Goal: Task Accomplishment & Management: Use online tool/utility

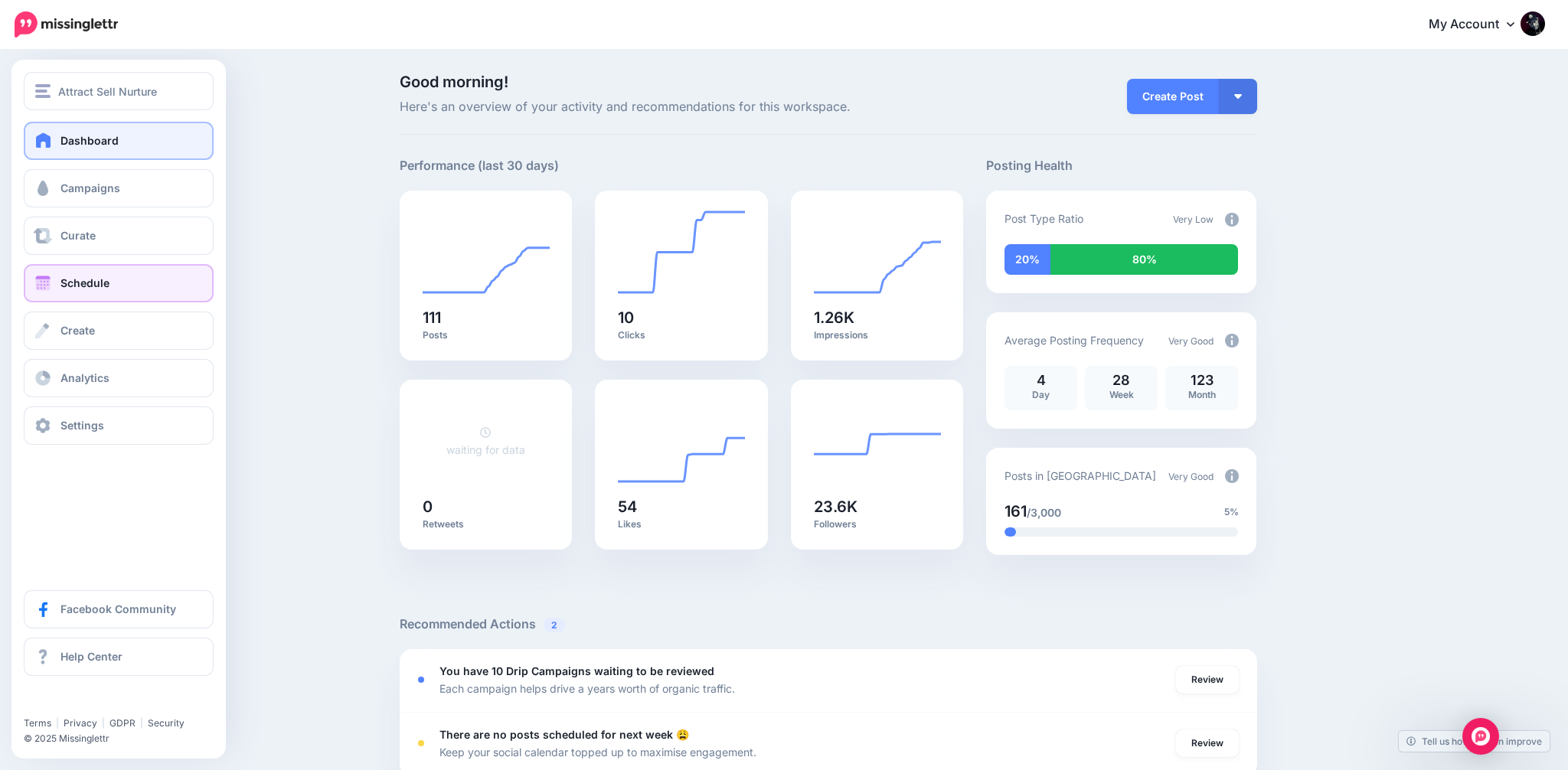
click at [66, 283] on span "Schedule" at bounding box center [85, 283] width 49 height 13
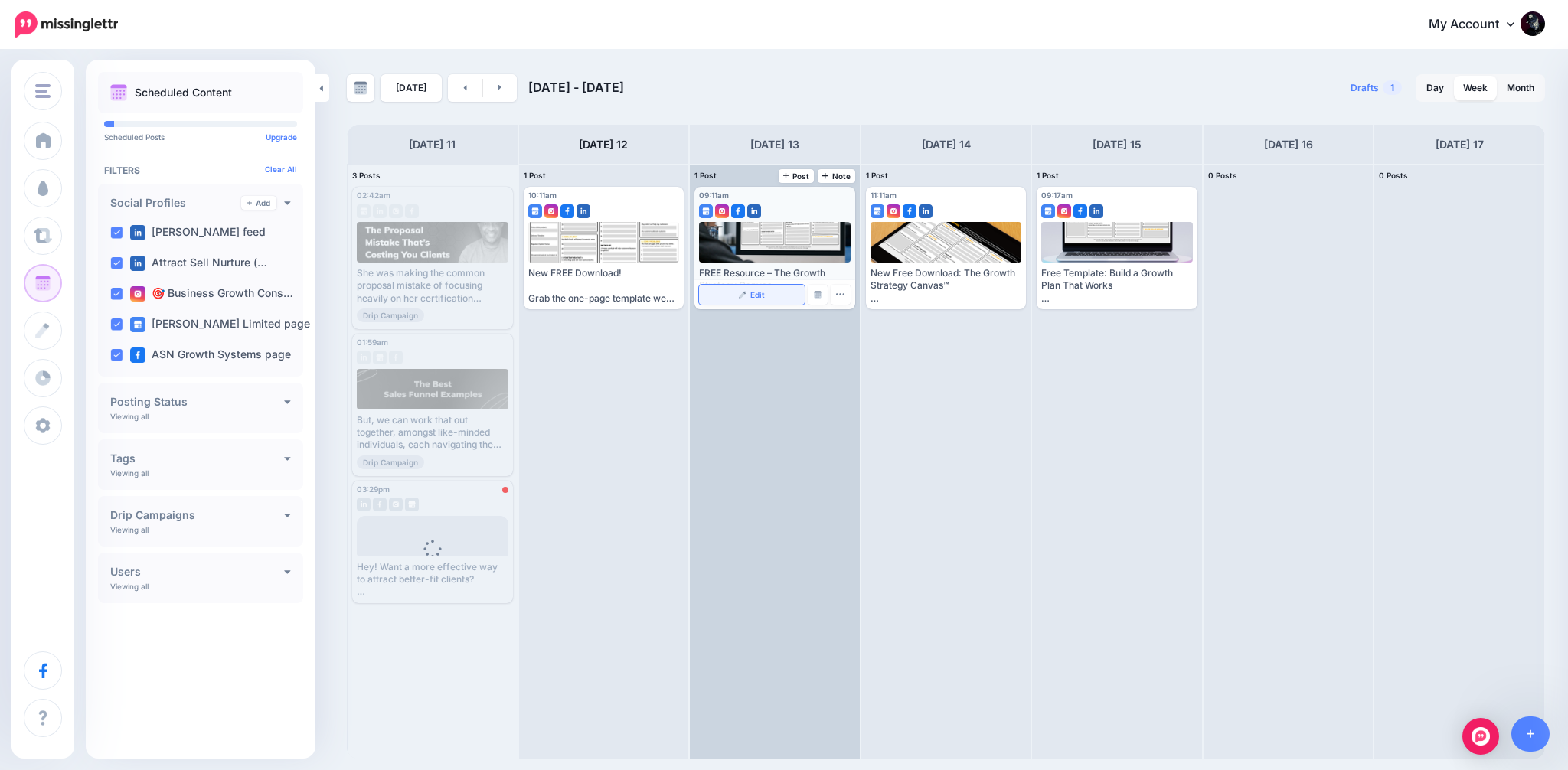
click at [752, 294] on span "Edit" at bounding box center [758, 295] width 14 height 8
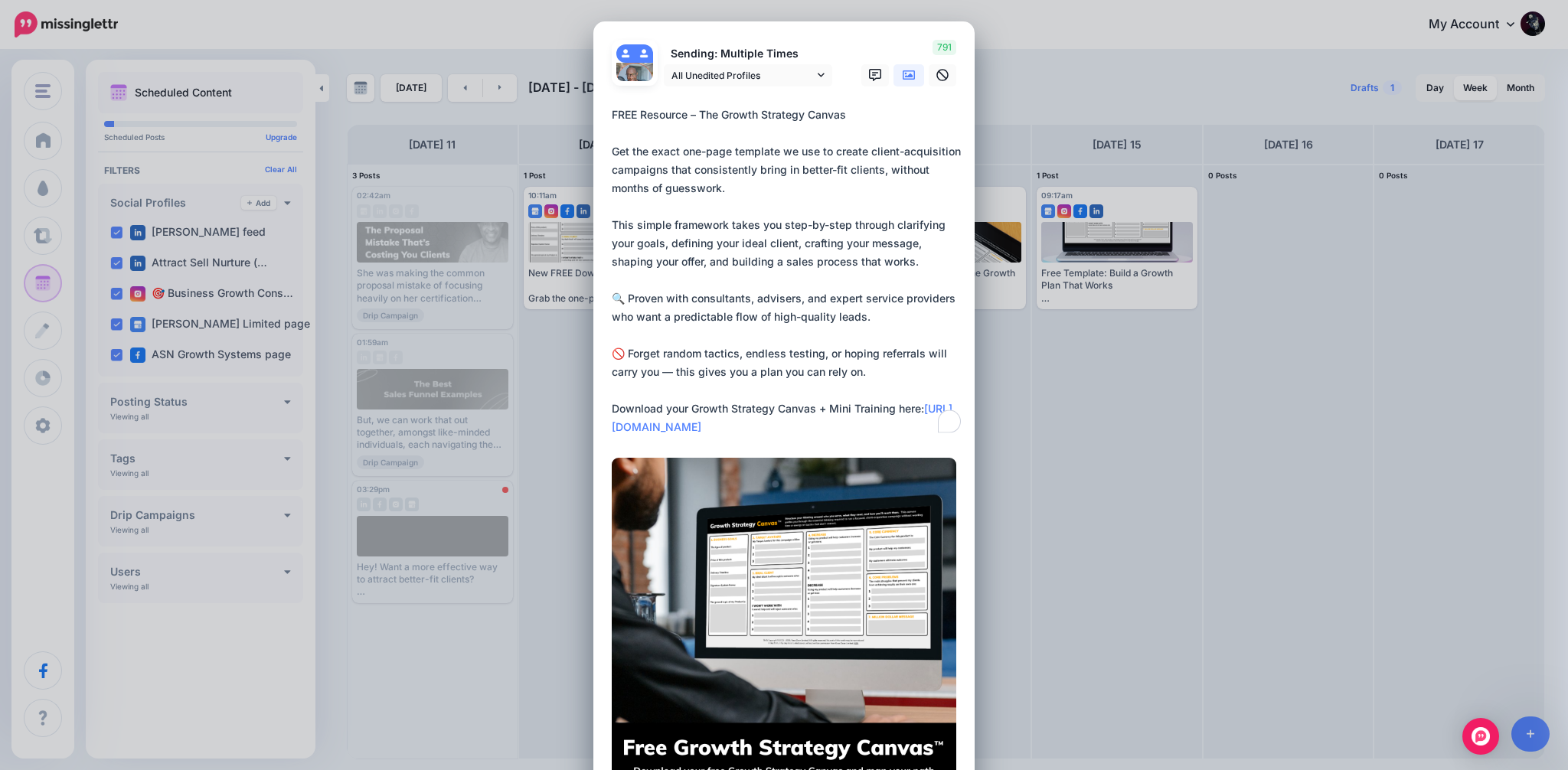
drag, startPoint x: 743, startPoint y: 430, endPoint x: 611, endPoint y: 428, distance: 132.0
click at [611, 428] on div "Loading Sending: Multiple Times All Unedited Profiles" at bounding box center [784, 444] width 381 height 845
paste textarea "**********"
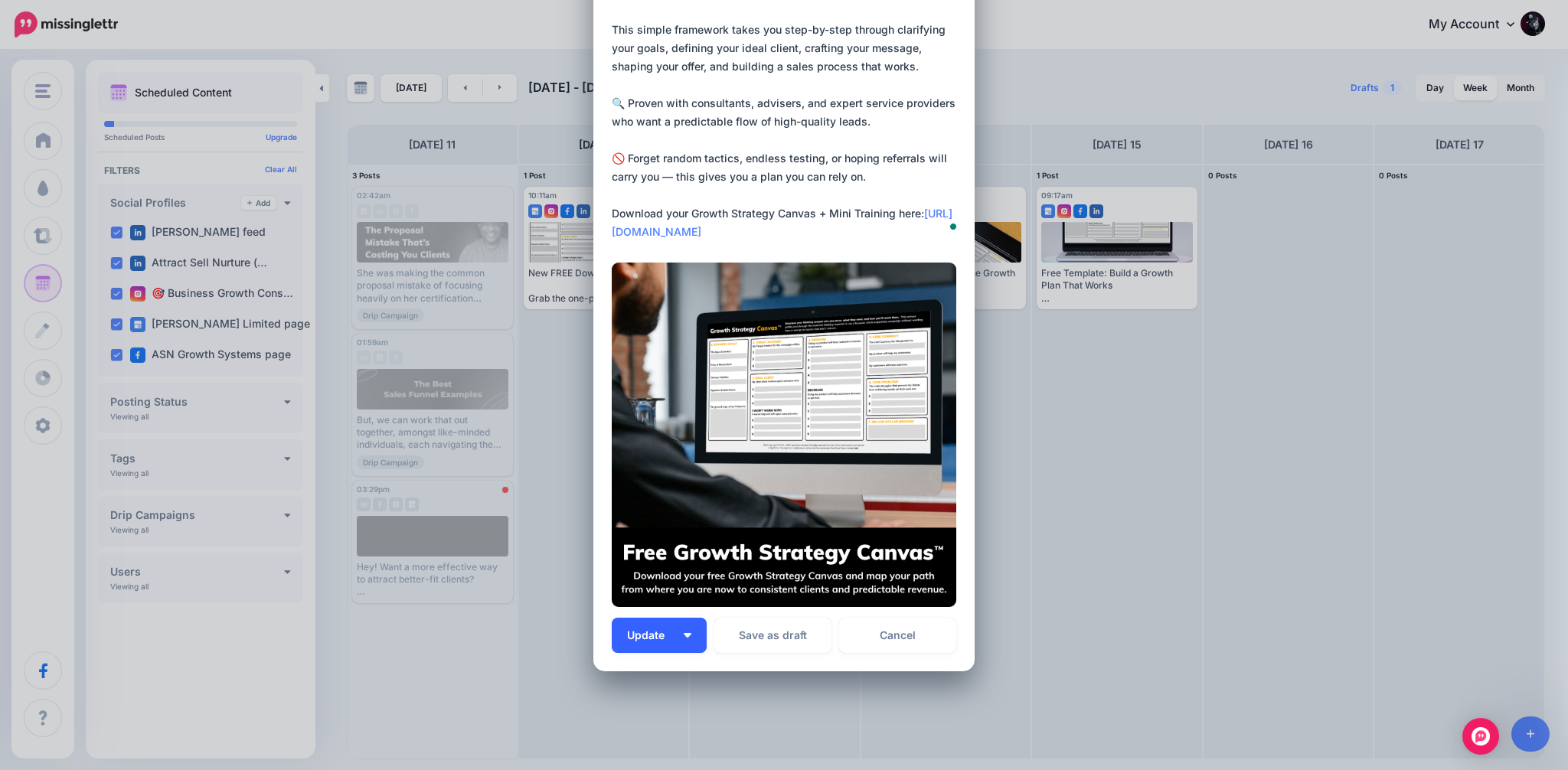
type textarea "**********"
click at [673, 633] on span "Update" at bounding box center [651, 635] width 49 height 10
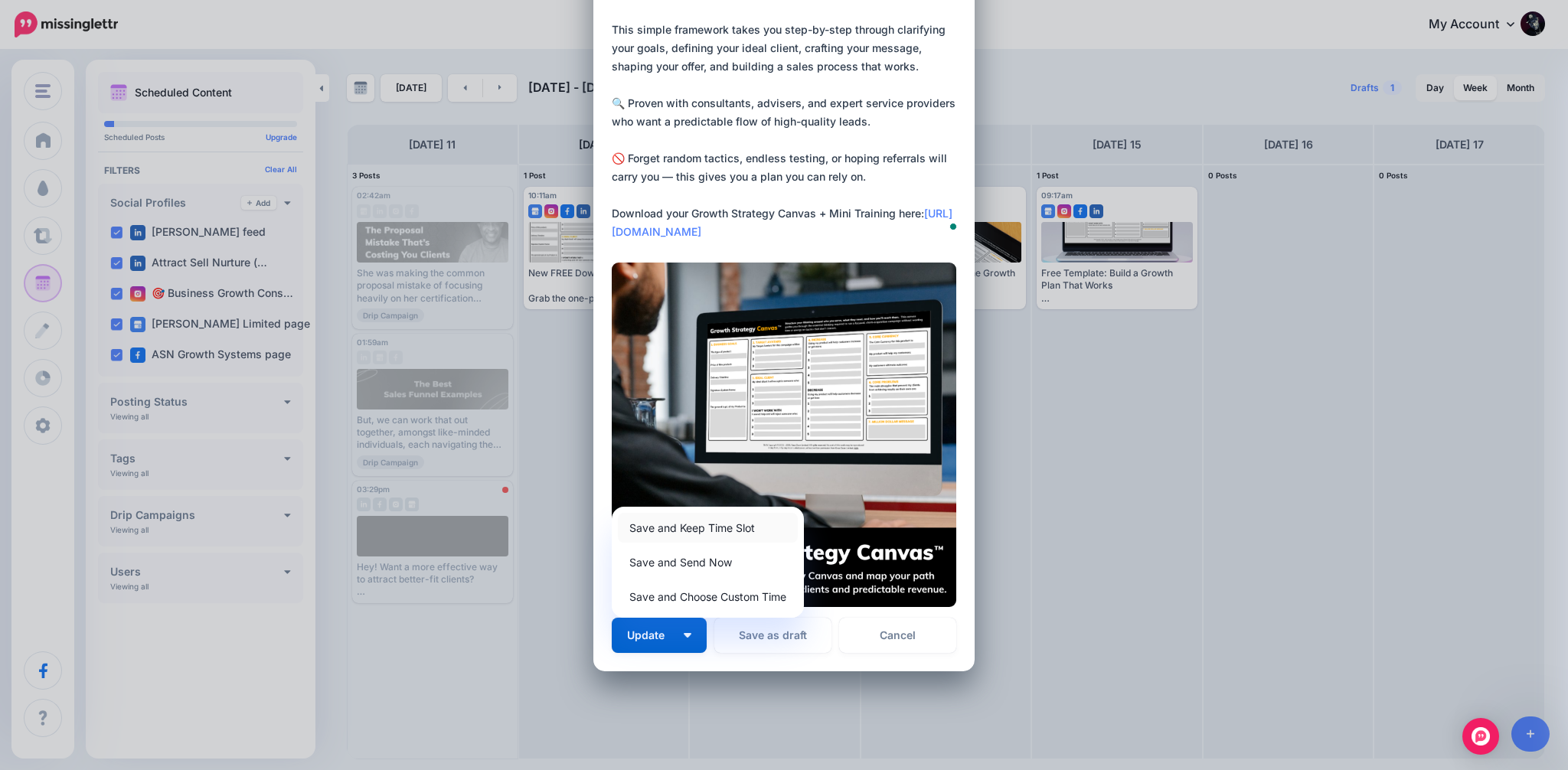
click at [710, 519] on link "Save and Keep Time Slot" at bounding box center [708, 527] width 180 height 30
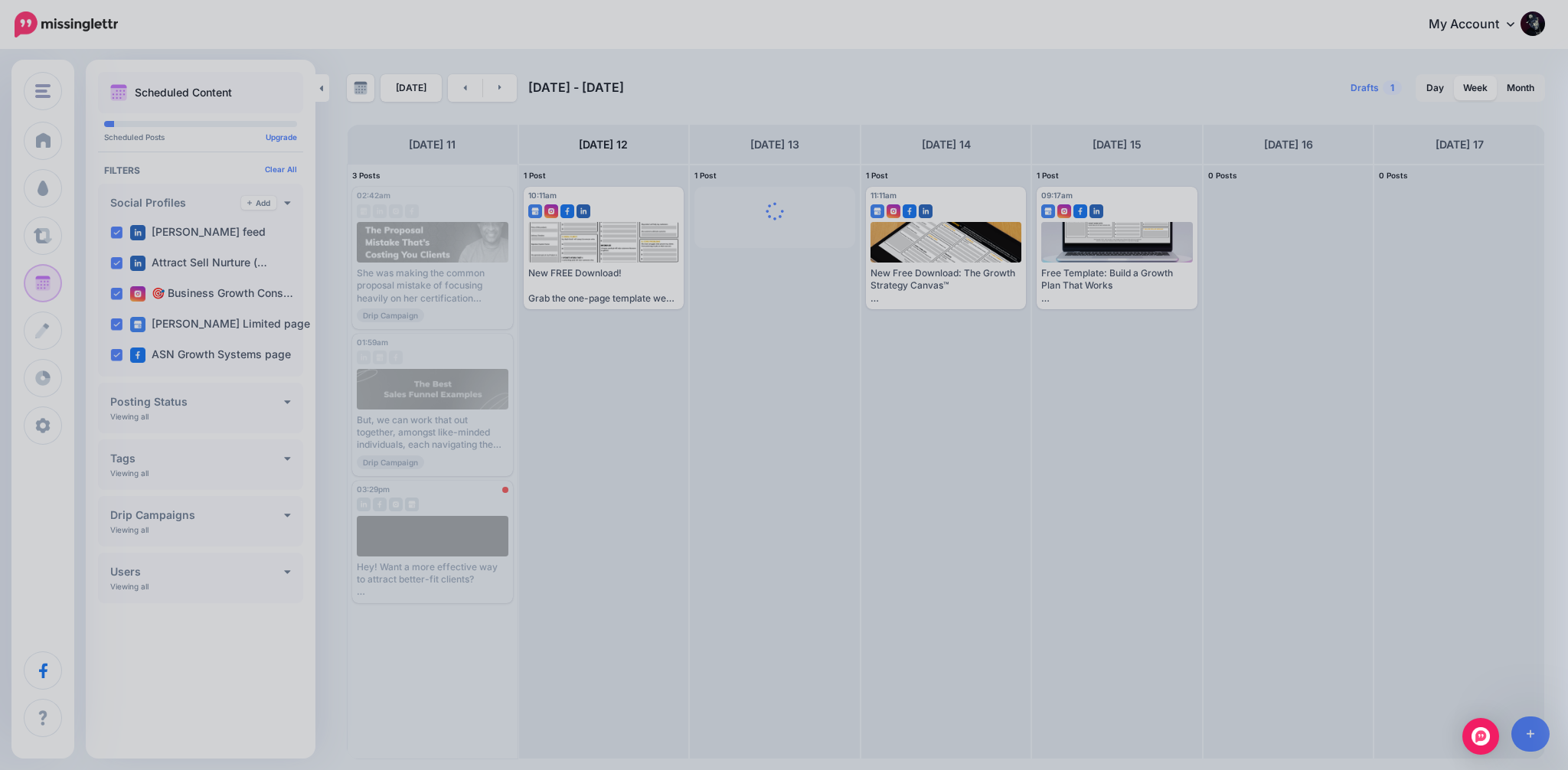
scroll to position [0, 0]
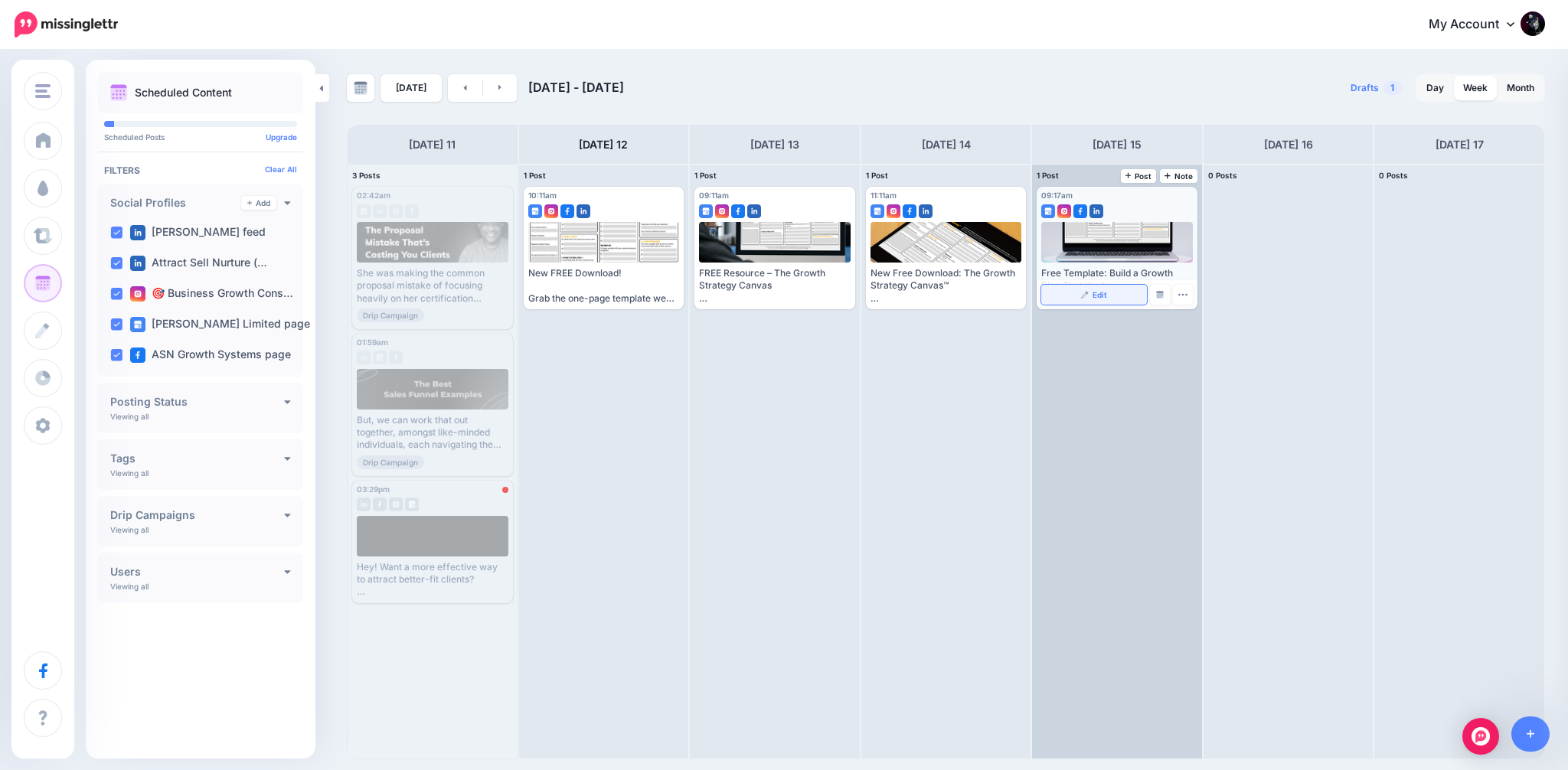
click at [1087, 289] on link "Edit" at bounding box center [1094, 295] width 106 height 20
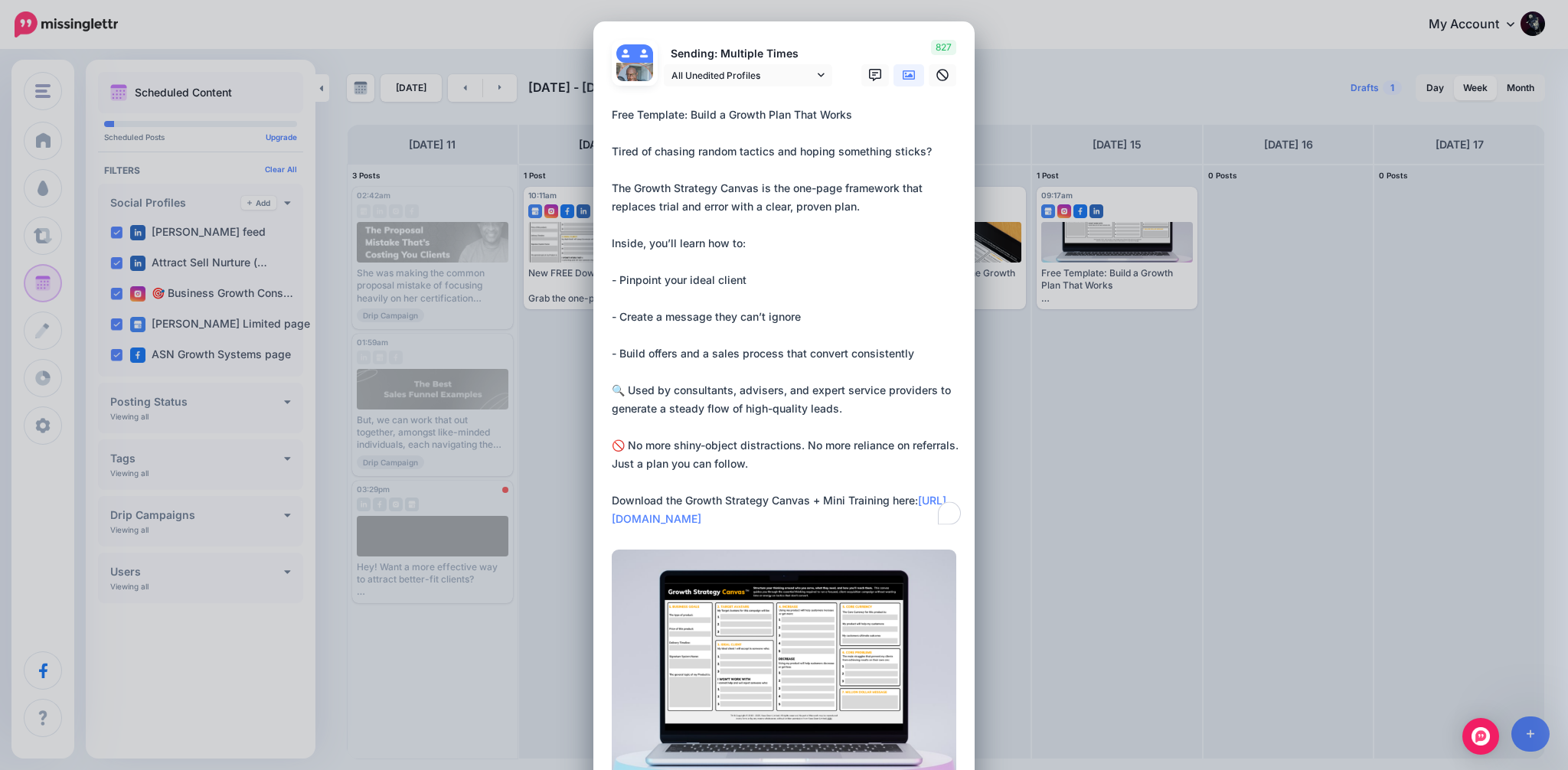
drag, startPoint x: 750, startPoint y: 523, endPoint x: 581, endPoint y: 520, distance: 169.0
click at [581, 520] on div "Edit Post Loading Sending: Multiple Times [PERSON_NAME] feed" at bounding box center [784, 385] width 1568 height 770
paste textarea "**********"
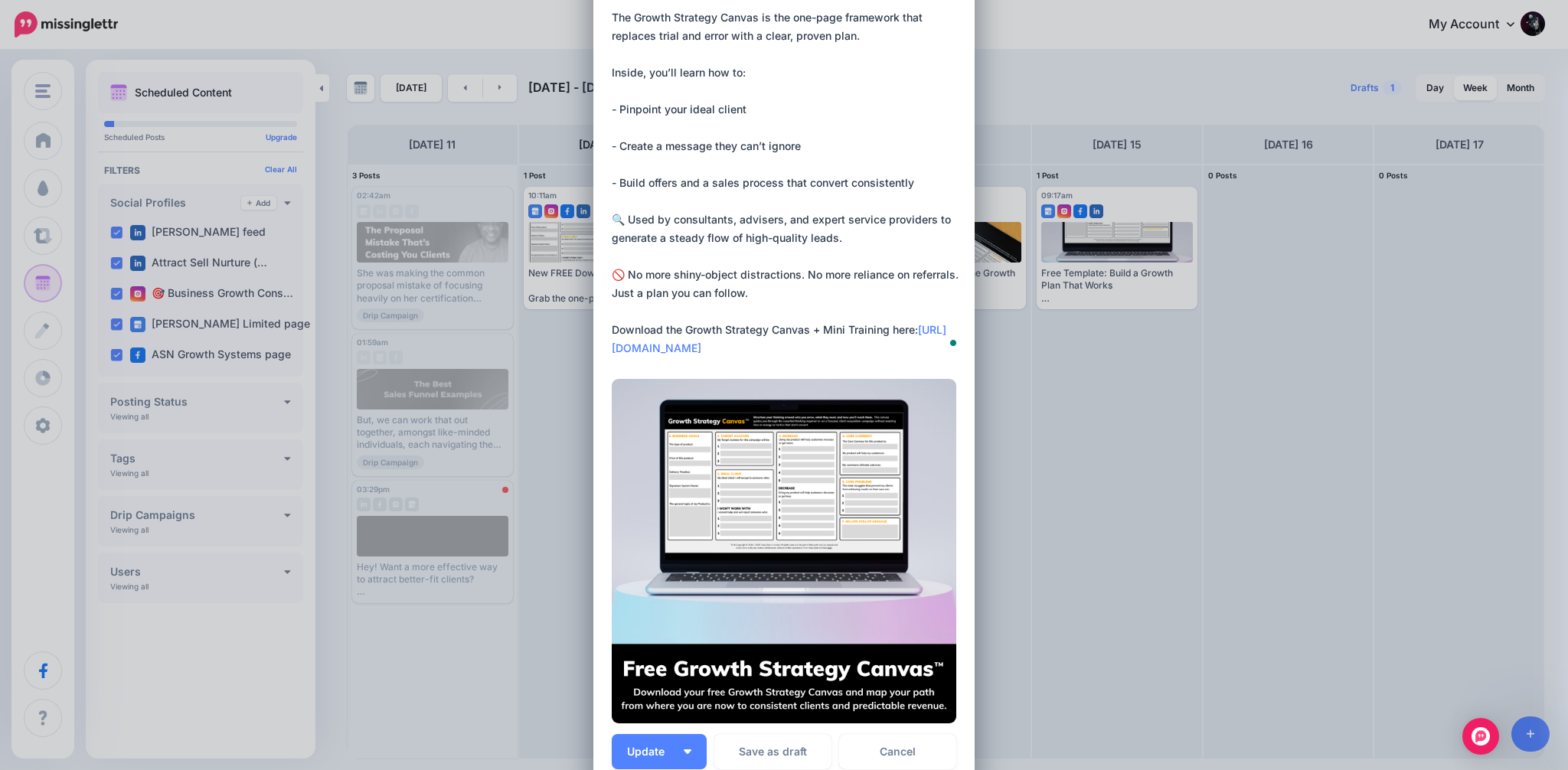
scroll to position [354, 0]
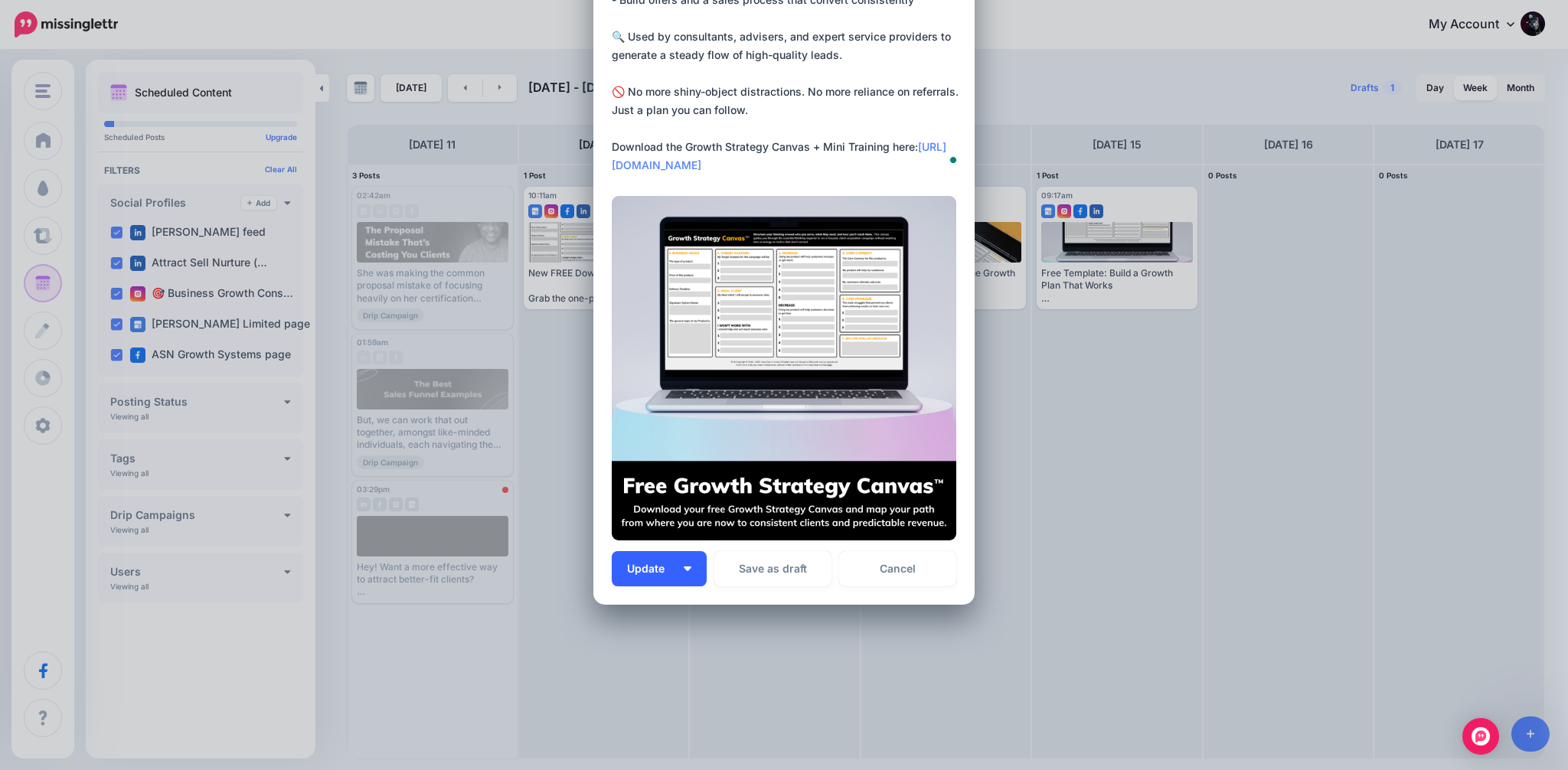
type textarea "**********"
click at [692, 567] on button "Update" at bounding box center [659, 568] width 95 height 35
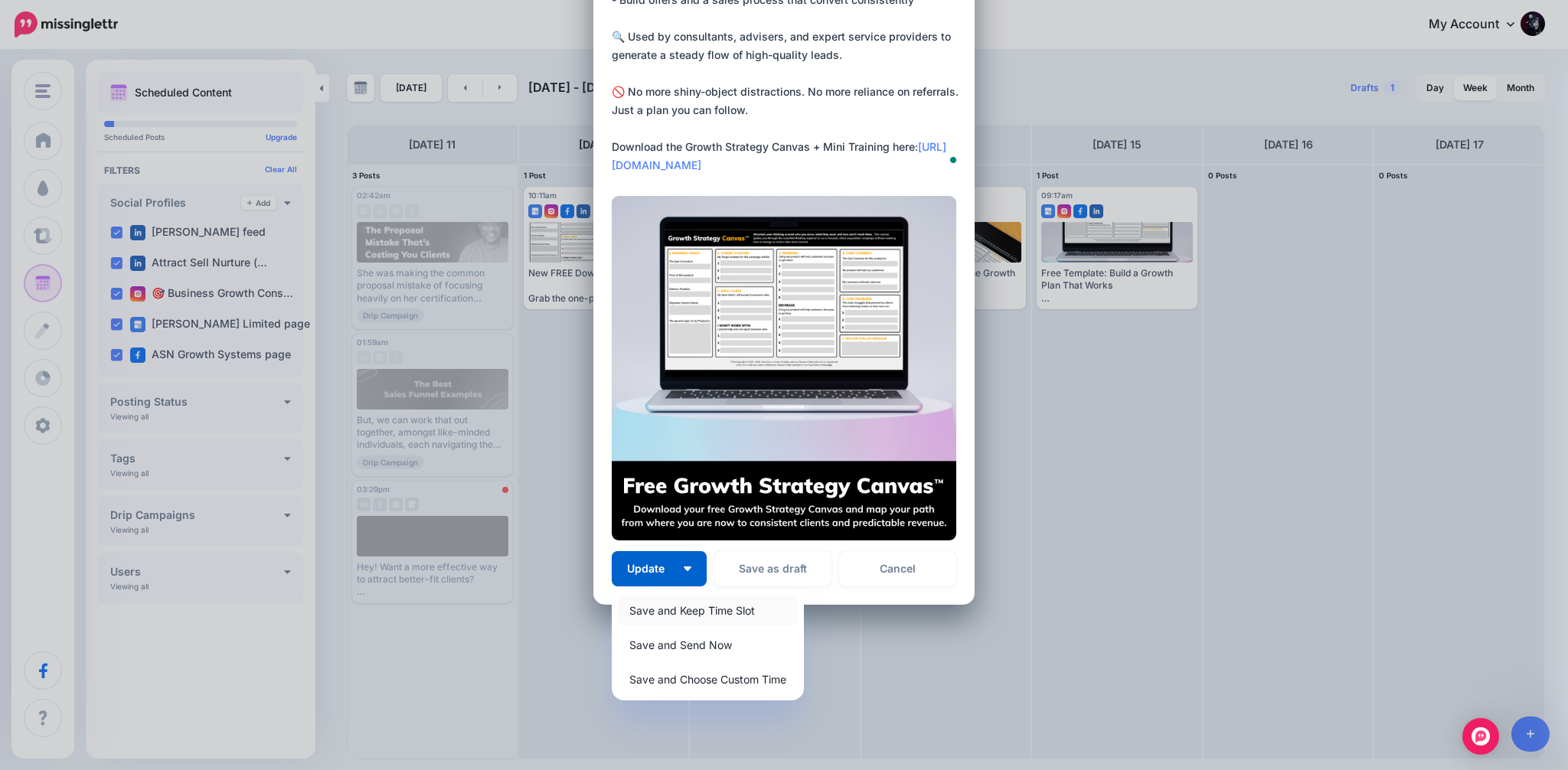
click at [683, 610] on link "Save and Keep Time Slot" at bounding box center [708, 610] width 180 height 30
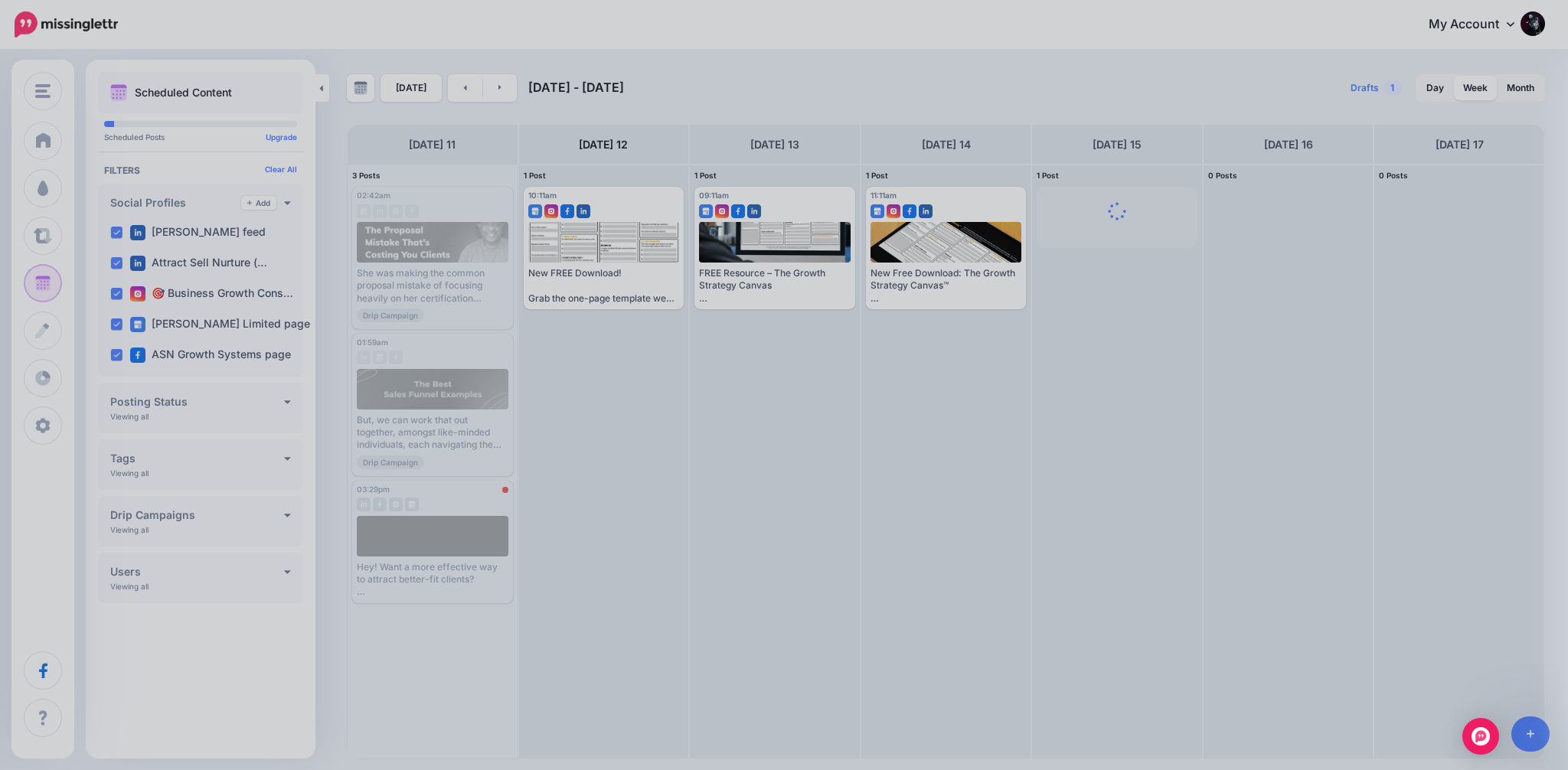
scroll to position [209, 0]
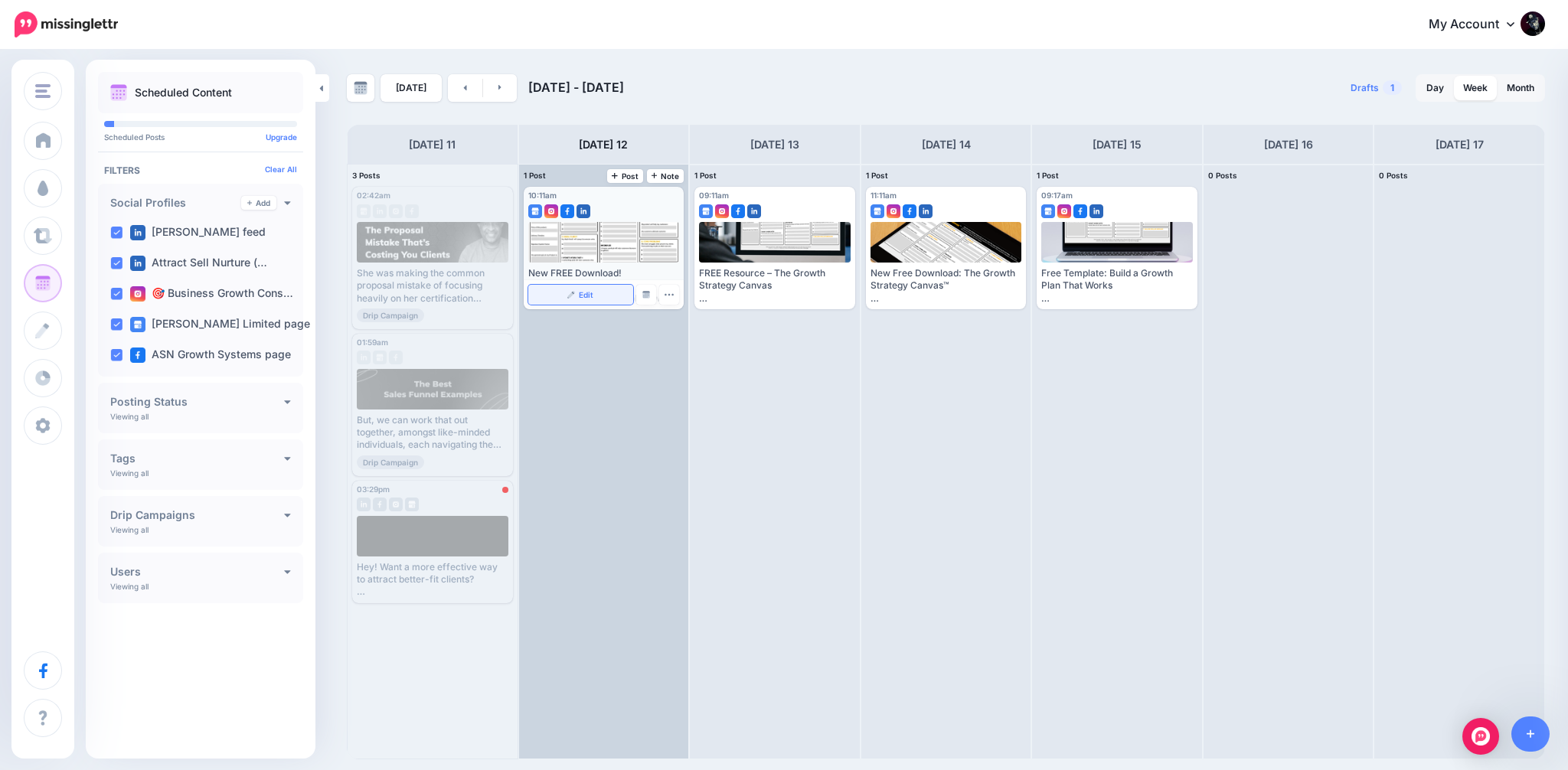
click at [595, 298] on link "Edit" at bounding box center [581, 295] width 106 height 20
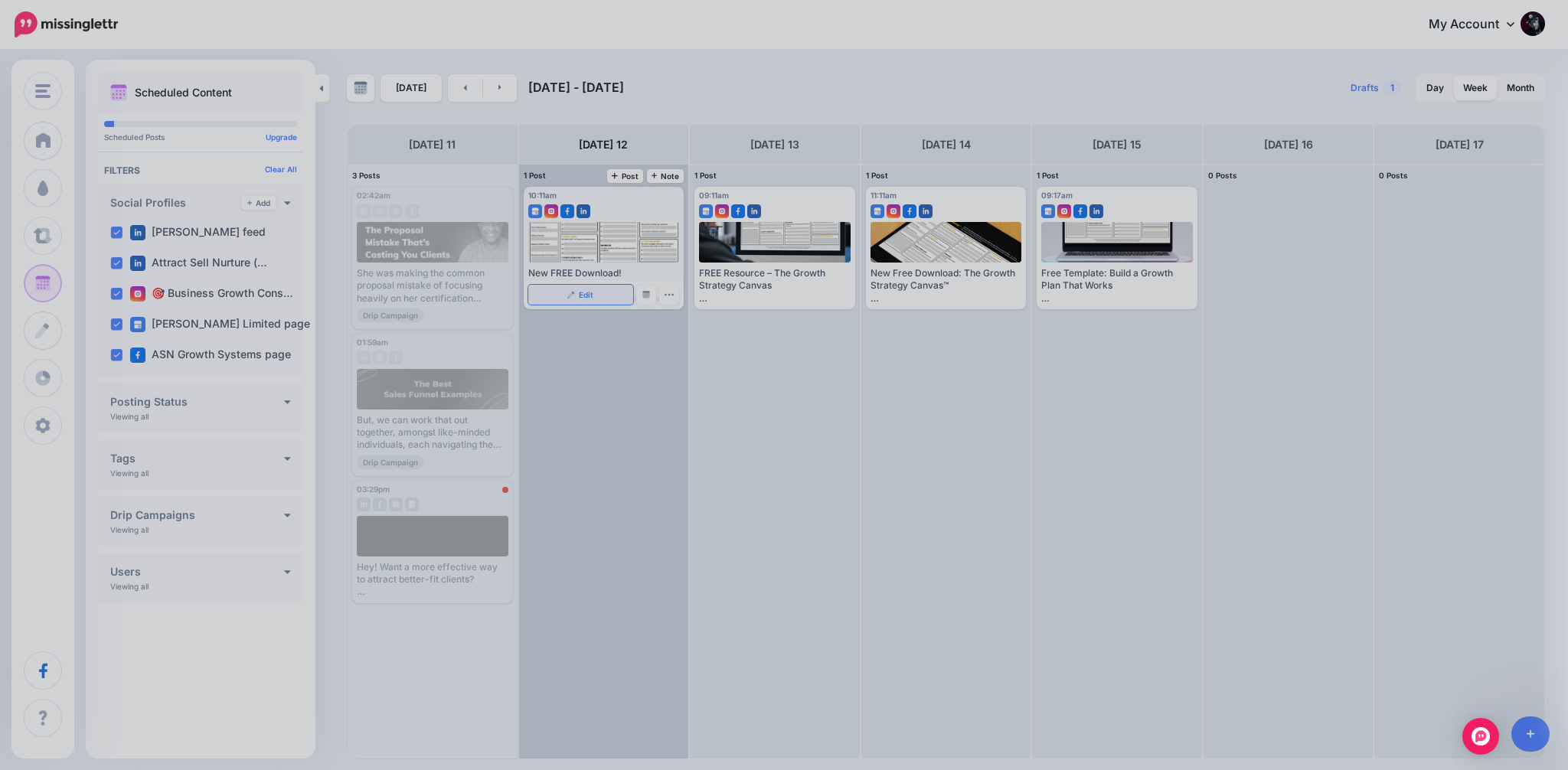
scroll to position [0, 0]
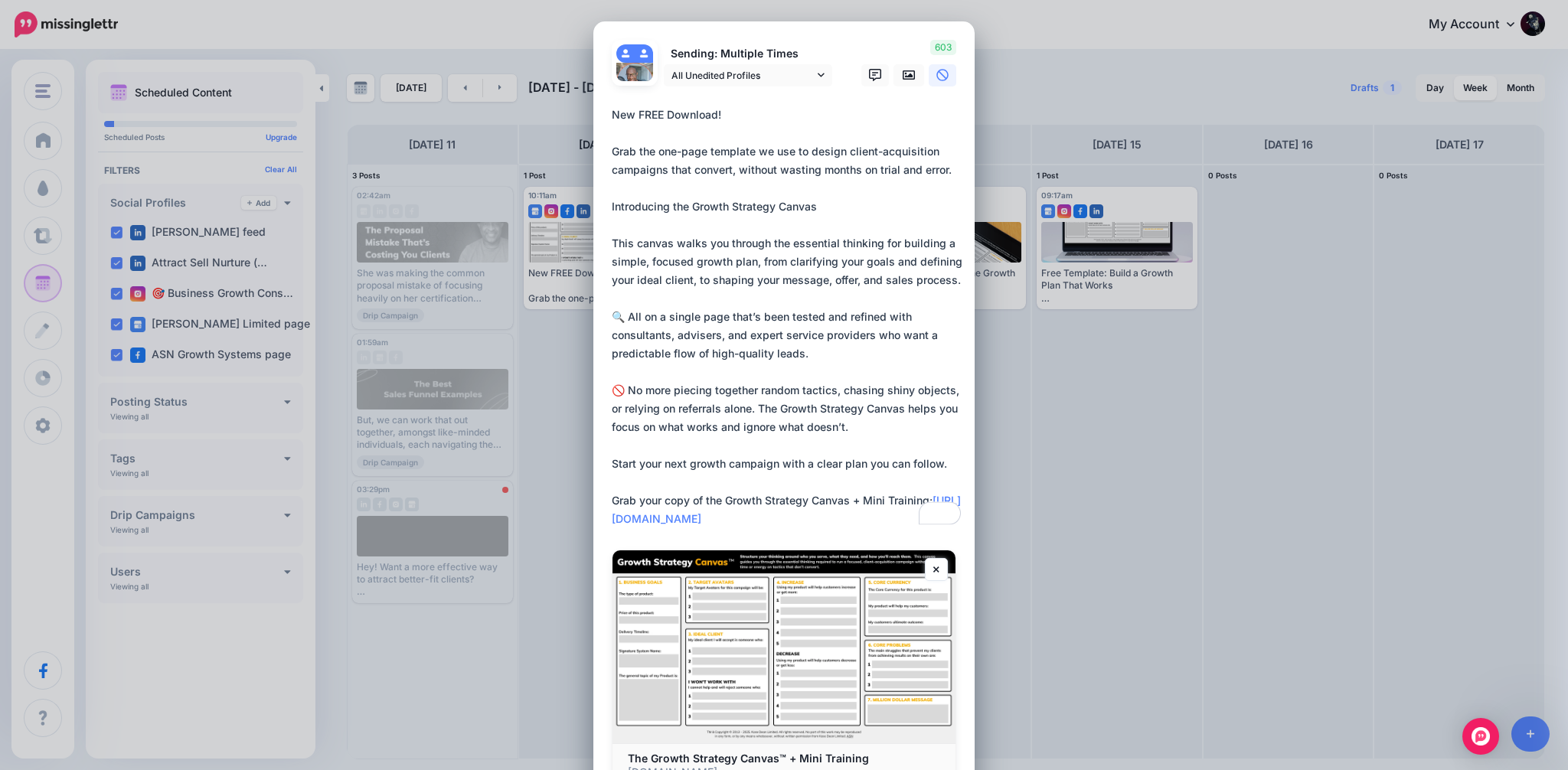
drag, startPoint x: 737, startPoint y: 516, endPoint x: 600, endPoint y: 516, distance: 137.0
click at [600, 516] on div "Loading Sending: Multiple Times All Unedited Profiles" at bounding box center [784, 436] width 381 height 830
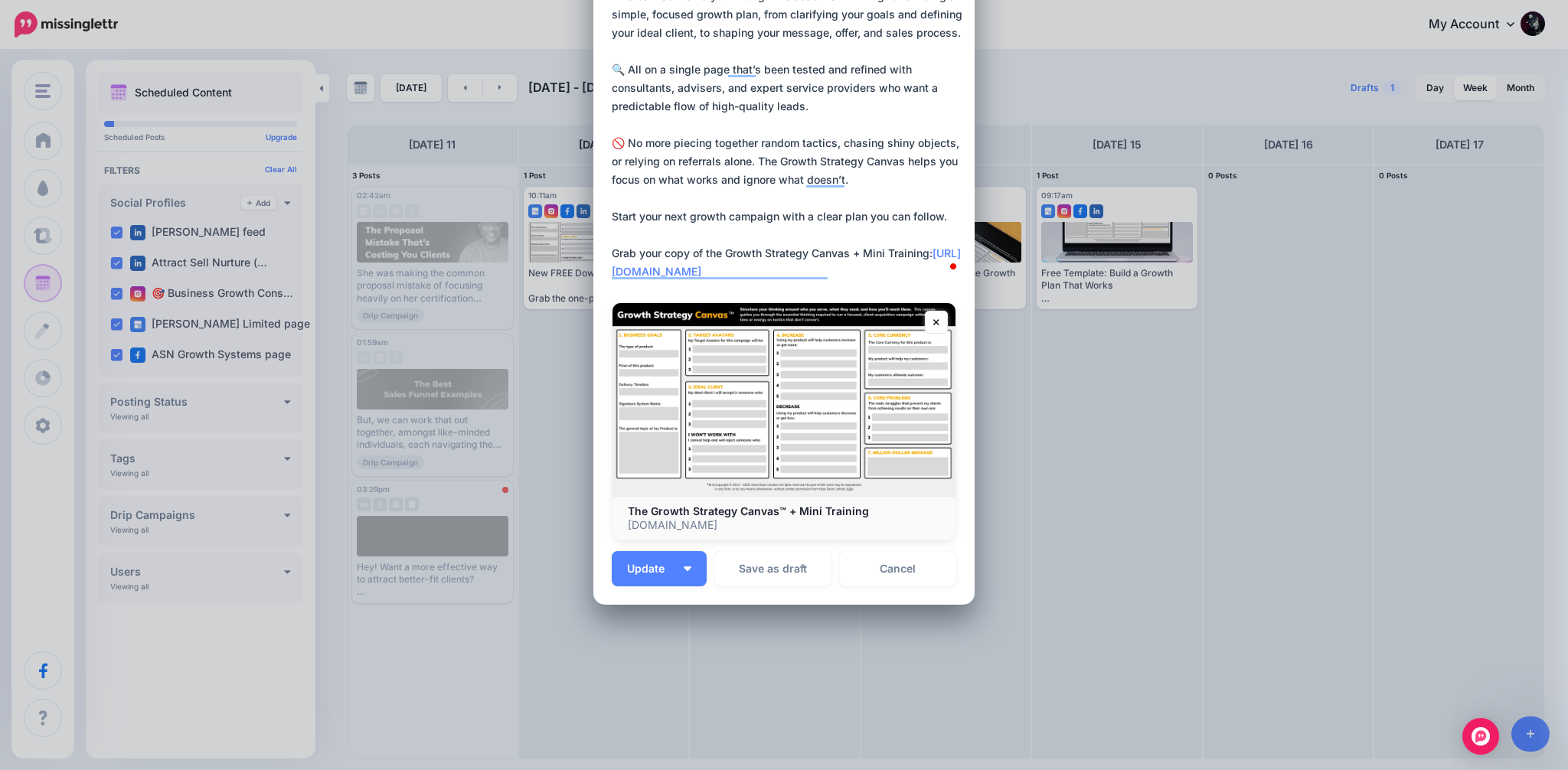
click at [1049, 399] on div "Edit Post Loading Sending: Multiple Times [PERSON_NAME] feed" at bounding box center [784, 385] width 1568 height 770
click at [899, 580] on link "Cancel" at bounding box center [898, 568] width 117 height 35
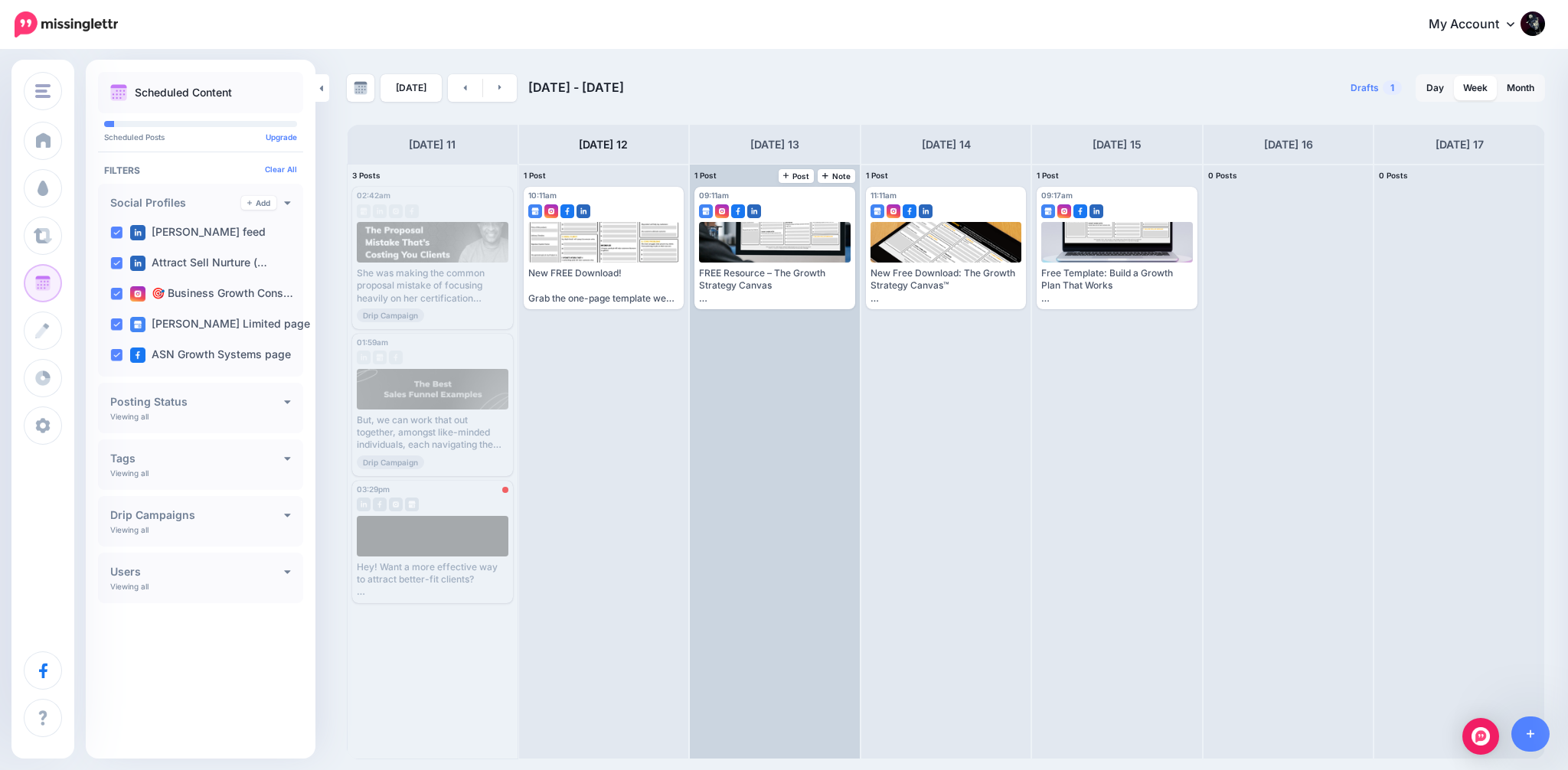
scroll to position [0, 0]
click at [766, 291] on link "Edit" at bounding box center [752, 295] width 106 height 20
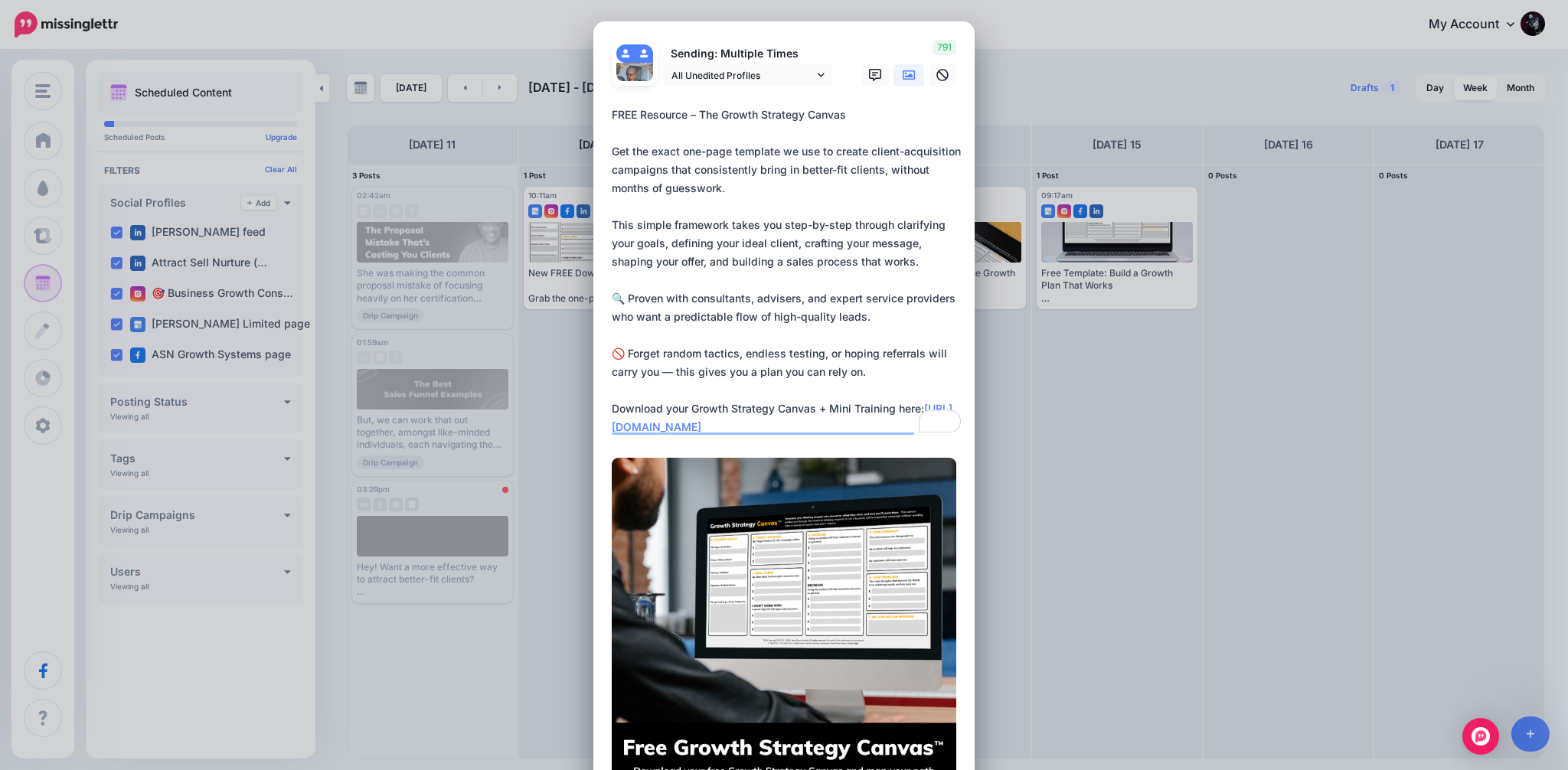
drag, startPoint x: 899, startPoint y: 428, endPoint x: 609, endPoint y: 431, distance: 290.0
click at [609, 431] on div "Loading Sending: Multiple Times All Unedited Profiles" at bounding box center [784, 444] width 381 height 845
paste textarea "To enrich screen reader interactions, please activate Accessibility in Grammarl…"
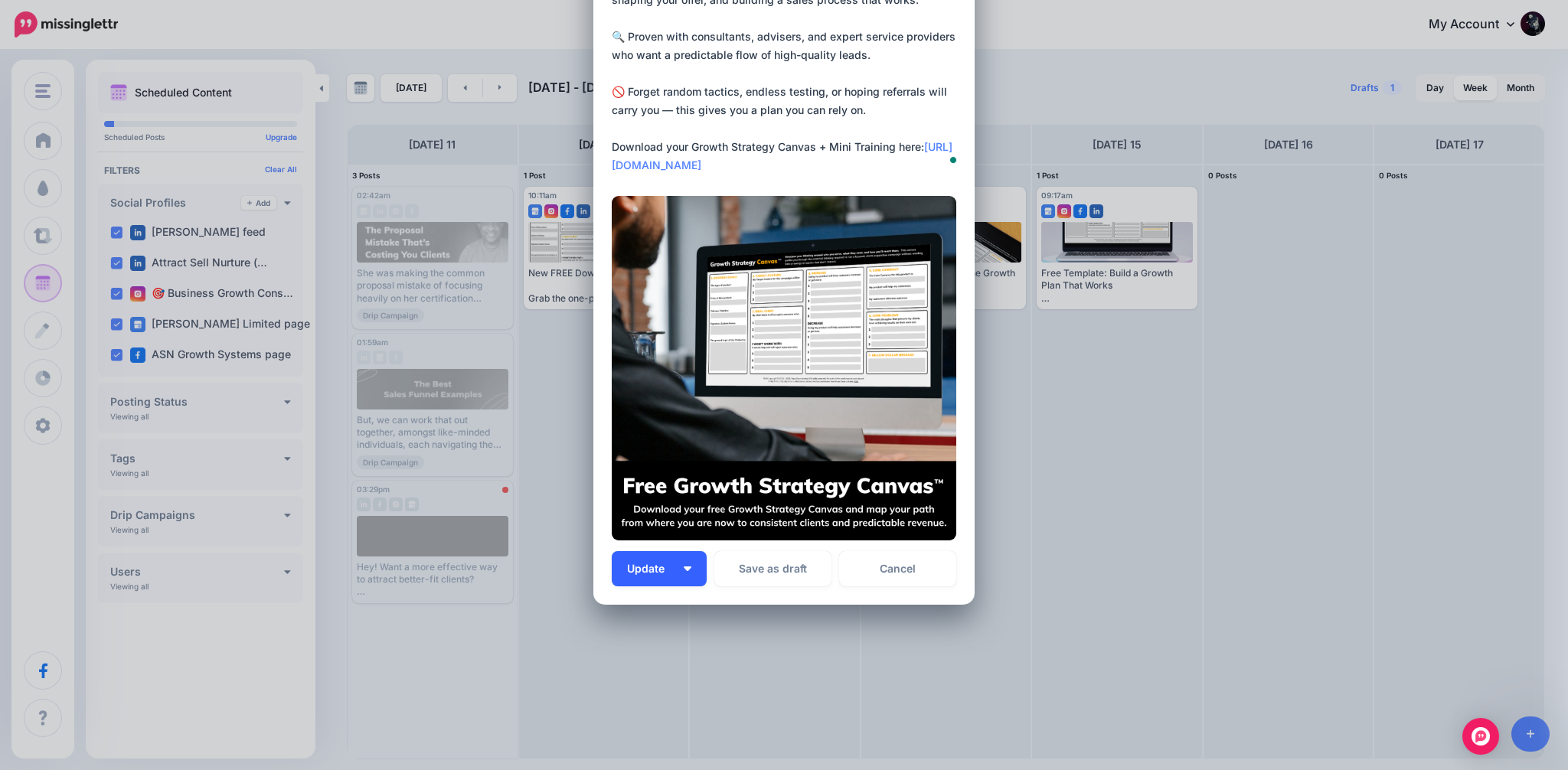
type textarea "**********"
click at [682, 561] on button "Update" at bounding box center [659, 568] width 95 height 35
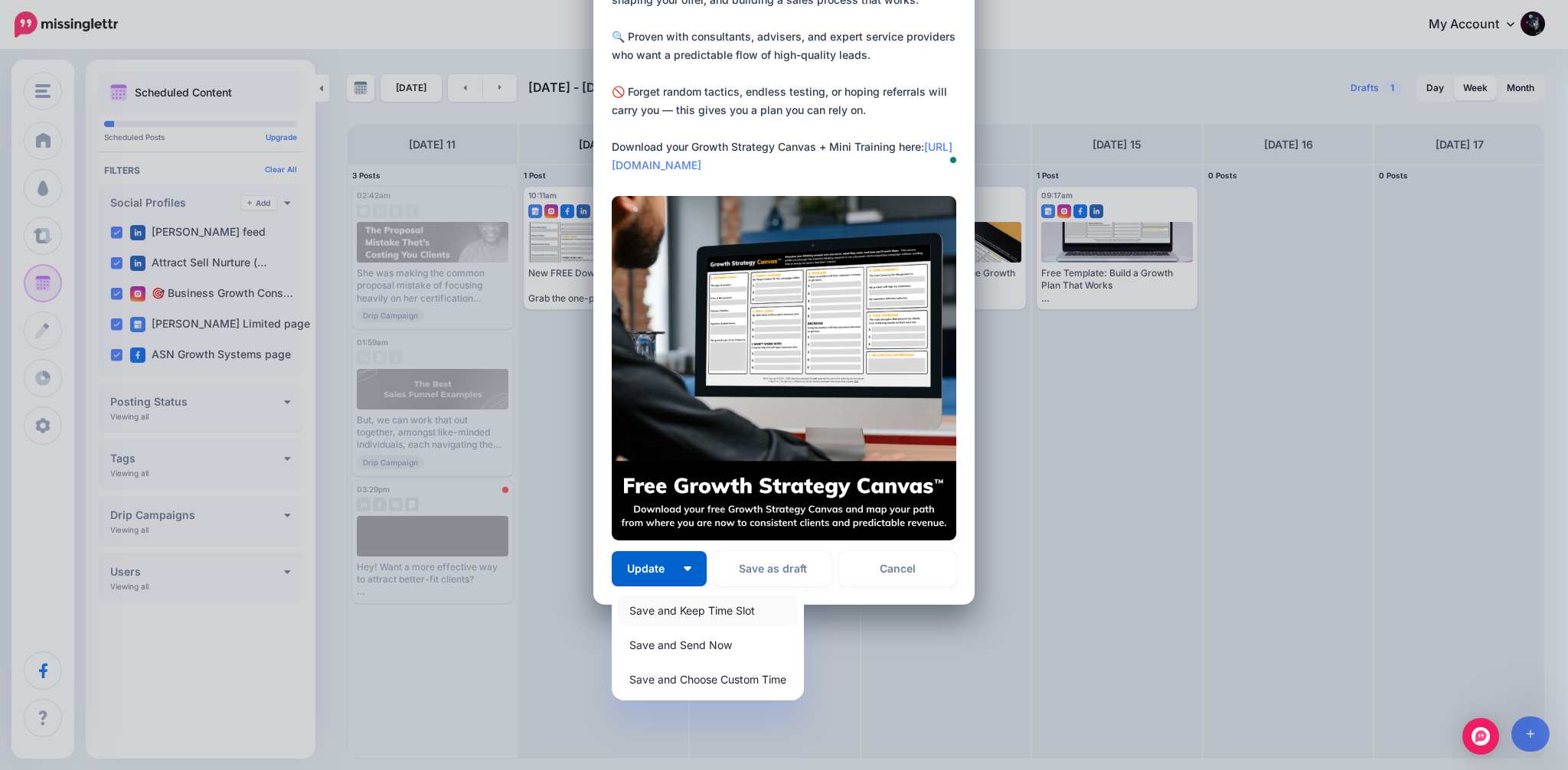
click at [696, 615] on link "Save and Keep Time Slot" at bounding box center [708, 610] width 180 height 30
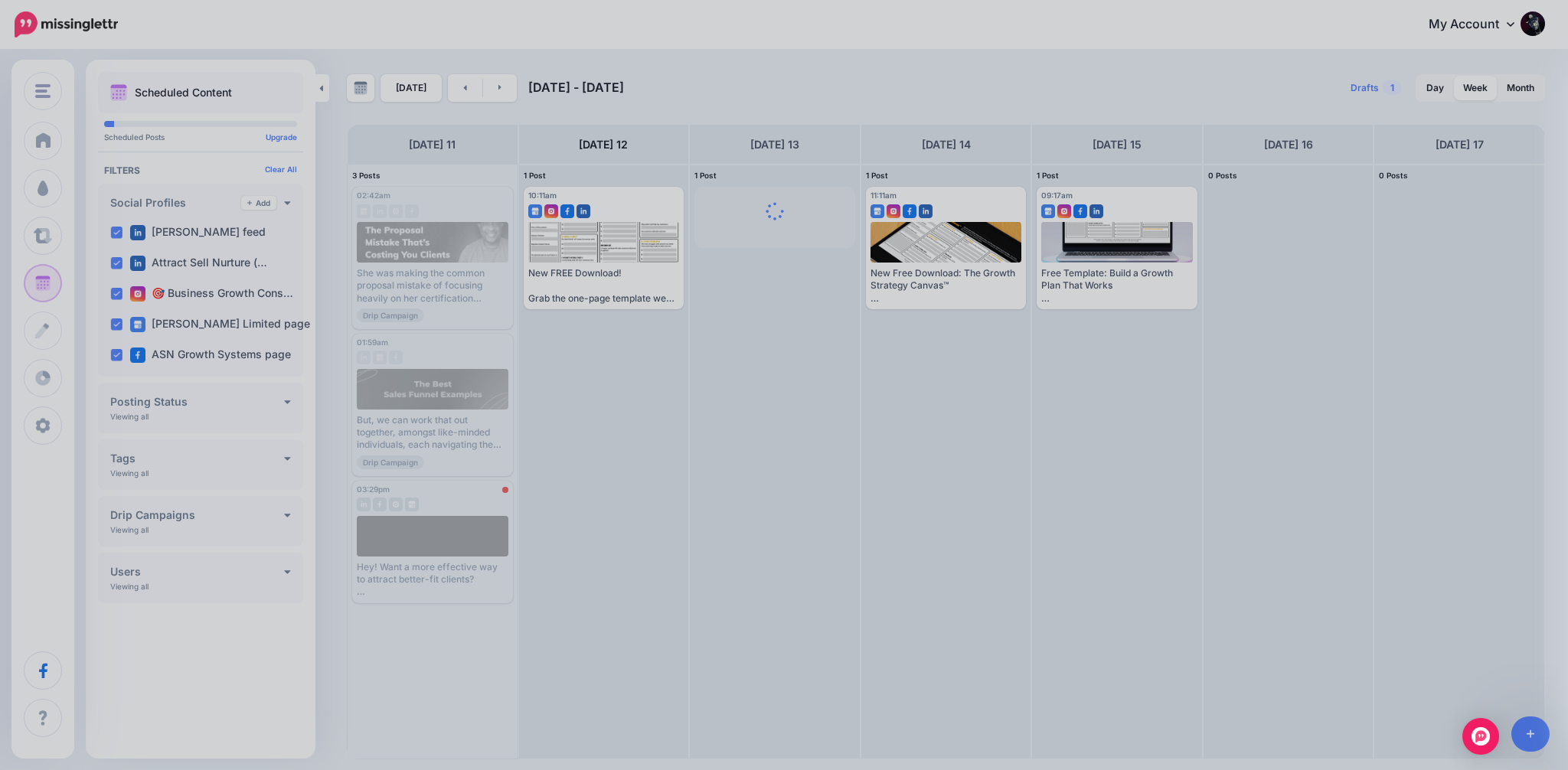
scroll to position [0, 0]
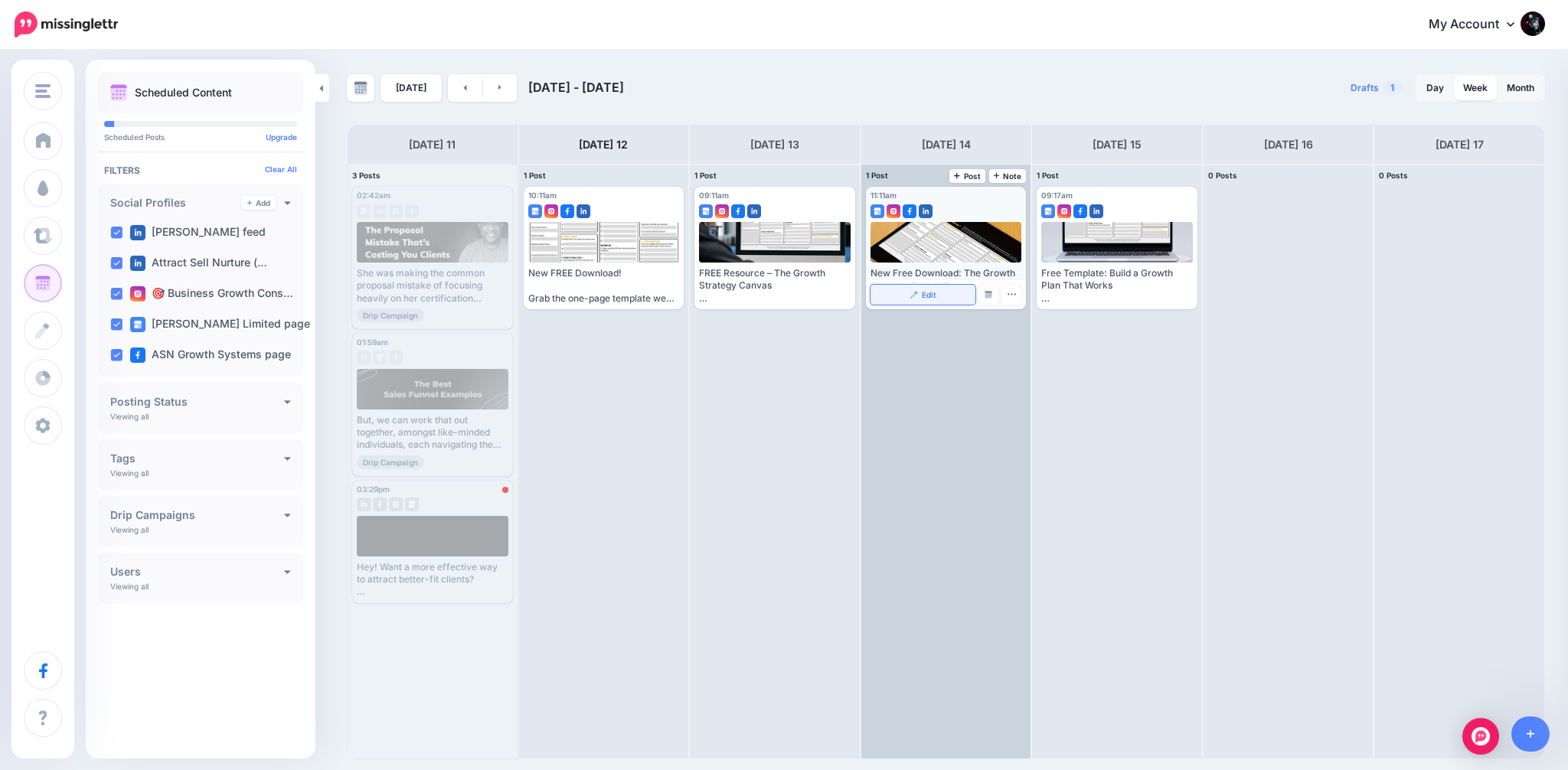
click at [932, 294] on span "Edit" at bounding box center [929, 295] width 14 height 8
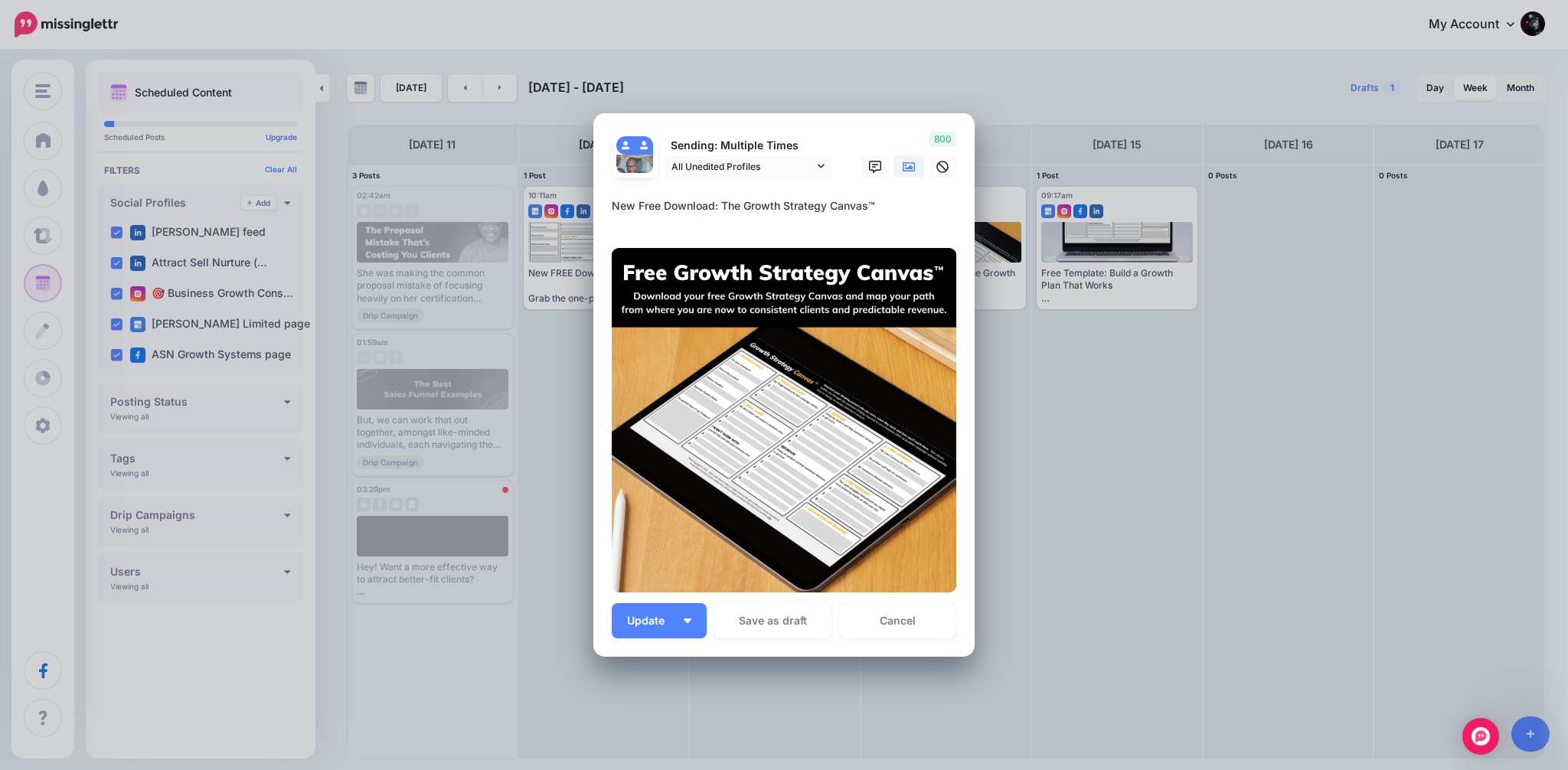
click at [796, 211] on textarea "**********" at bounding box center [788, 211] width 352 height 30
click at [811, 212] on textarea "**********" at bounding box center [788, 211] width 352 height 30
click at [1077, 347] on div "Edit Post Loading Sending: Multiple Times [PERSON_NAME] feed" at bounding box center [784, 385] width 1568 height 770
drag, startPoint x: 858, startPoint y: 207, endPoint x: 596, endPoint y: 200, distance: 262.1
click at [596, 200] on div "Loading Sending: Multiple Times All Unedited Profiles" at bounding box center [784, 386] width 381 height 544
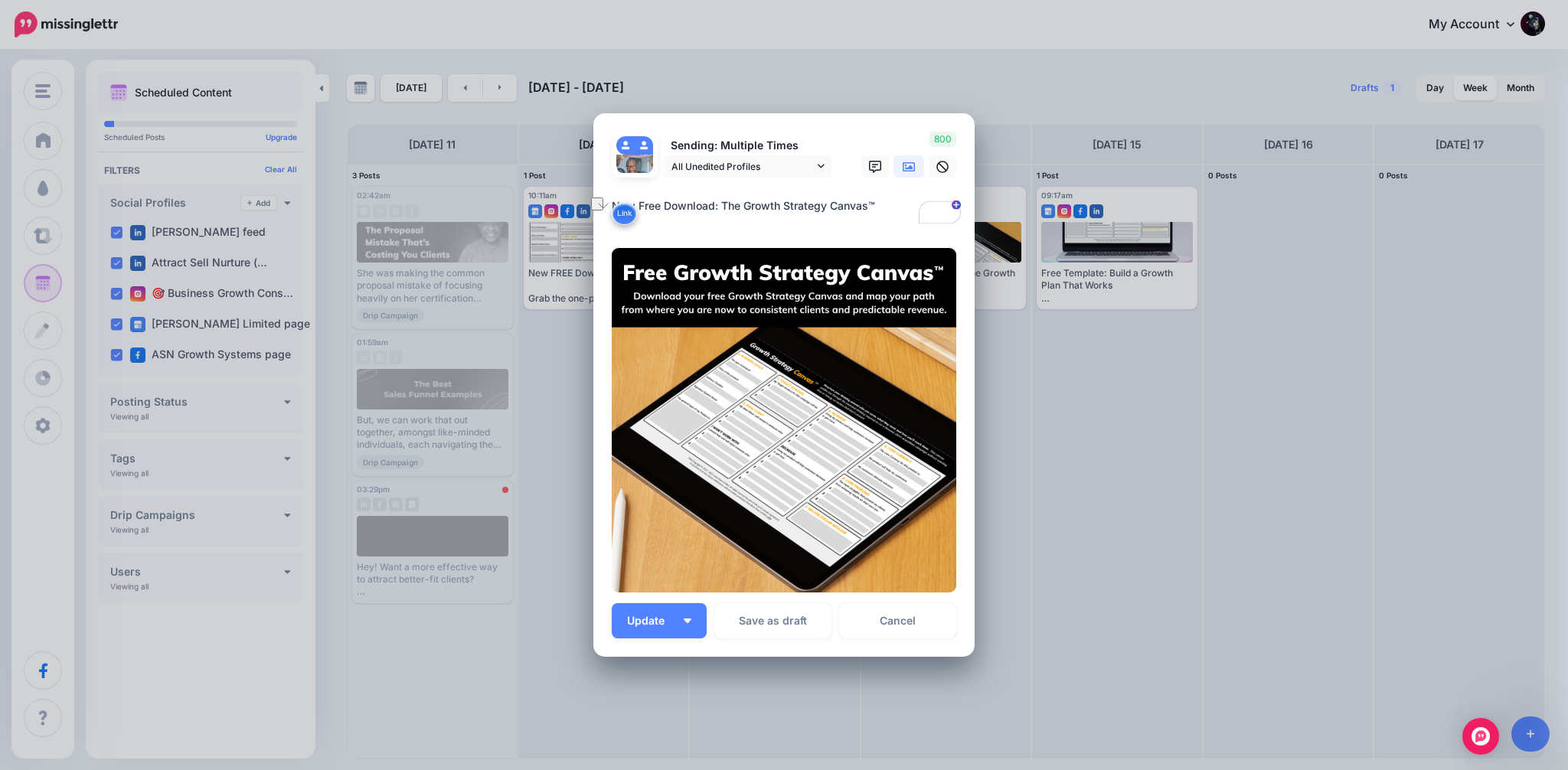
paste textarea "**********"
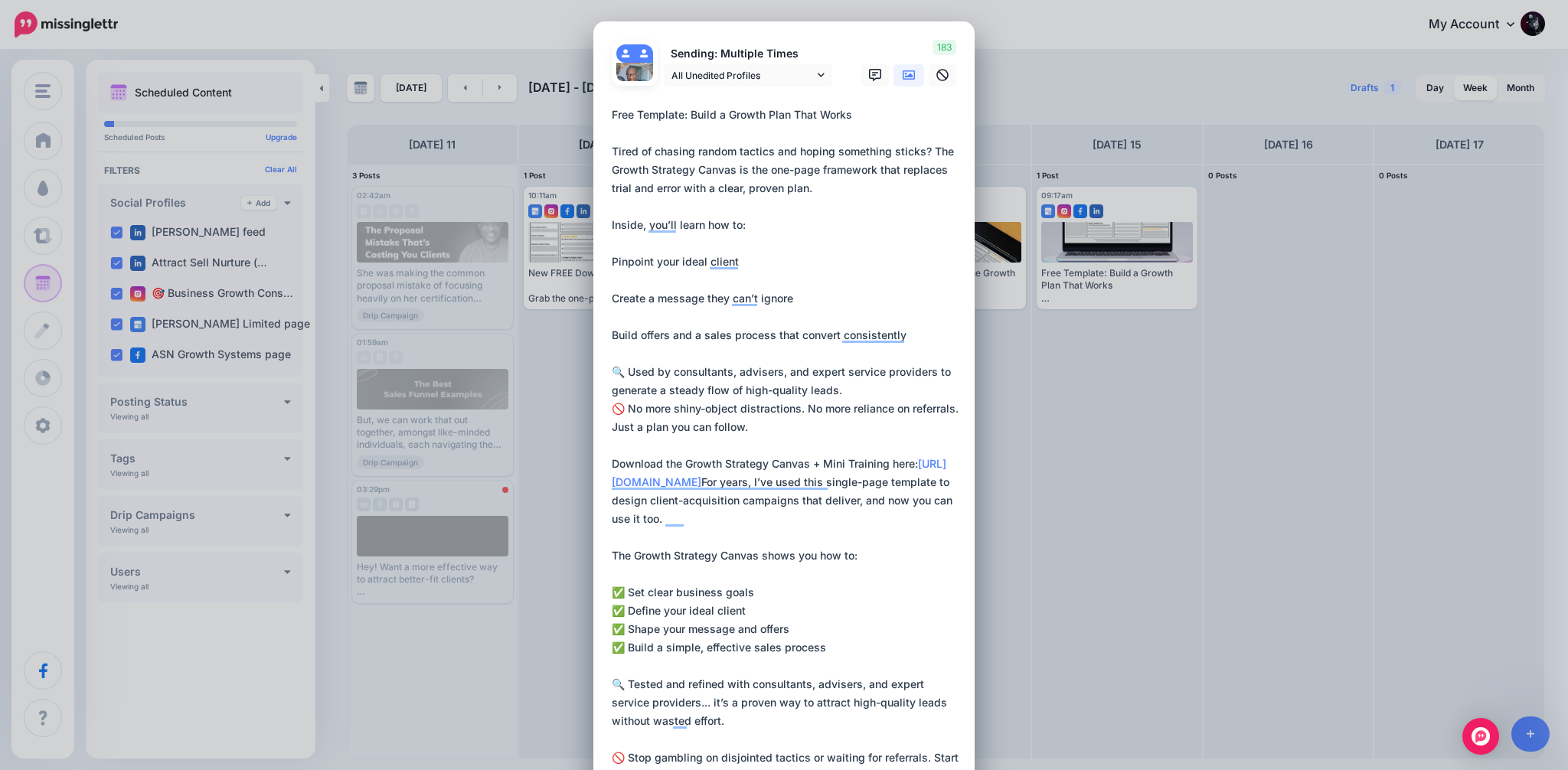
click at [613, 258] on textarea "To enrich screen reader interactions, please activate Accessibility in Grammarl…" at bounding box center [788, 482] width 352 height 753
click at [609, 296] on div "Loading Sending: Multiple Times All Unedited Profiles" at bounding box center [784, 655] width 381 height 1267
click at [613, 299] on textarea "To enrich screen reader interactions, please activate Accessibility in Grammarl…" at bounding box center [788, 482] width 352 height 753
click at [613, 336] on textarea "To enrich screen reader interactions, please activate Accessibility in Grammarl…" at bounding box center [788, 482] width 352 height 753
click at [851, 395] on textarea "To enrich screen reader interactions, please activate Accessibility in Grammarl…" at bounding box center [788, 482] width 352 height 753
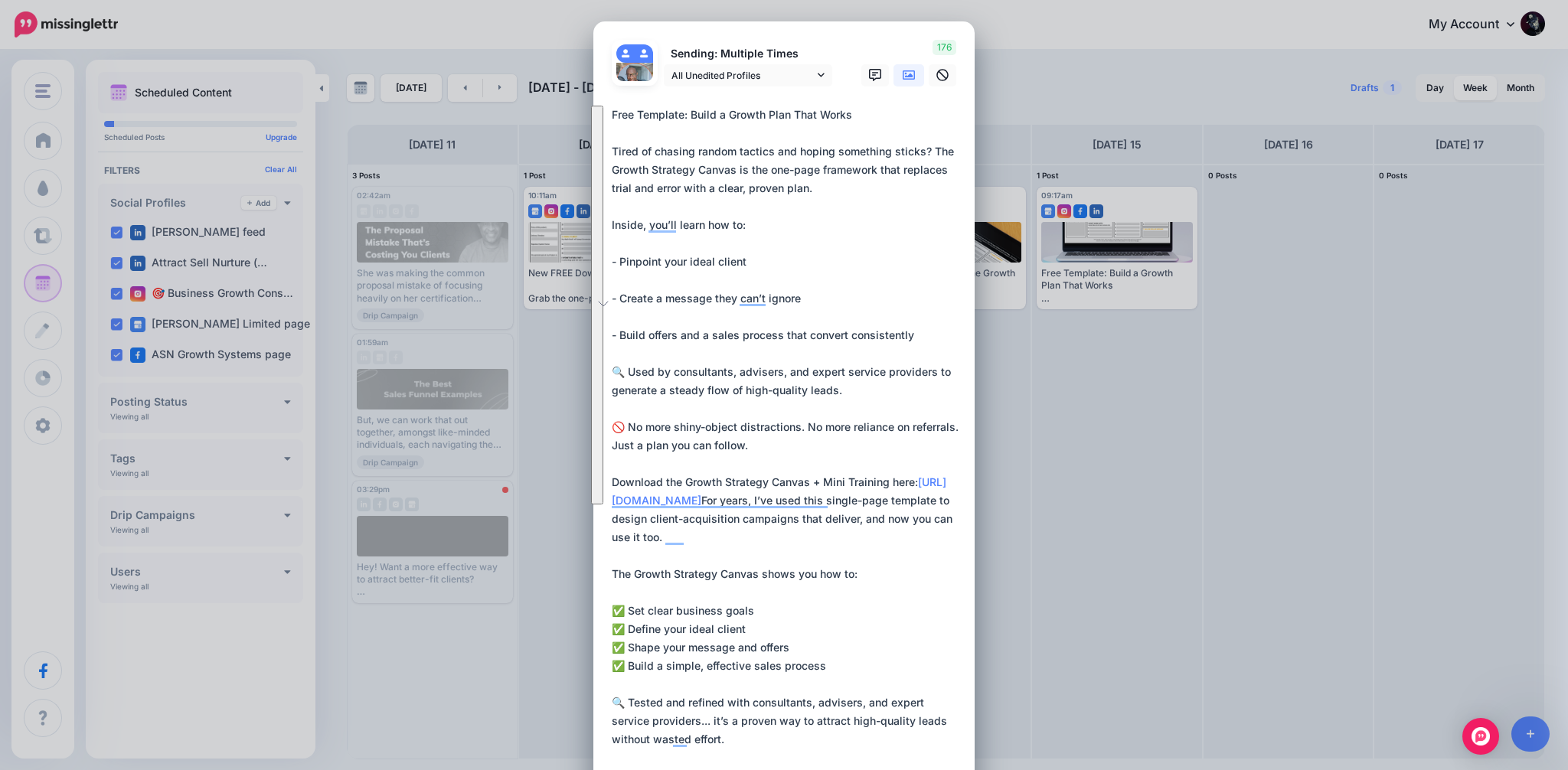
drag, startPoint x: 614, startPoint y: 295, endPoint x: 605, endPoint y: -79, distance: 374.1
click at [605, 0] on html "My Account Dashboard My Account Billing Logout" at bounding box center [784, 385] width 1568 height 770
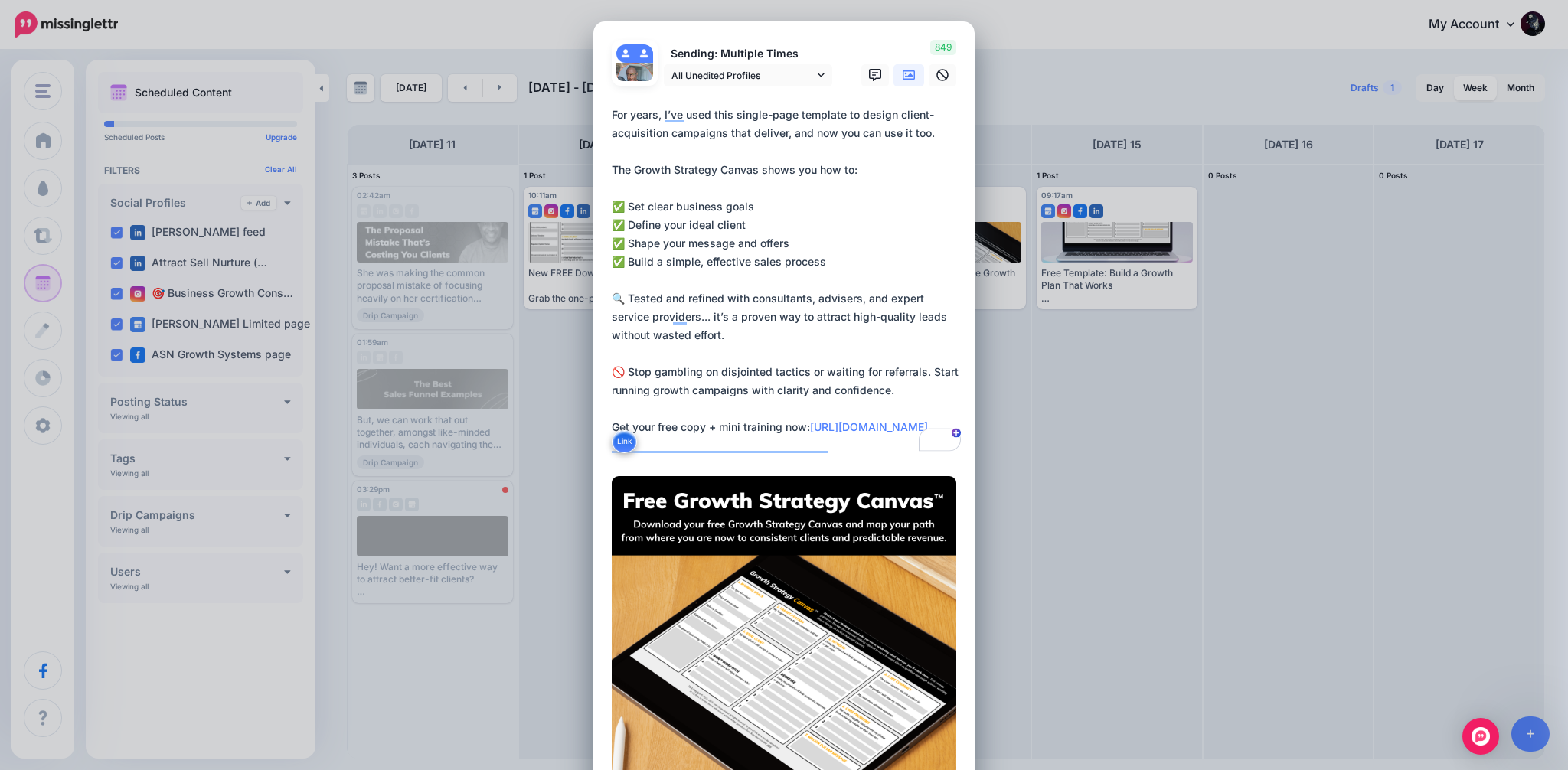
click at [904, 199] on textarea "**********" at bounding box center [788, 280] width 352 height 349
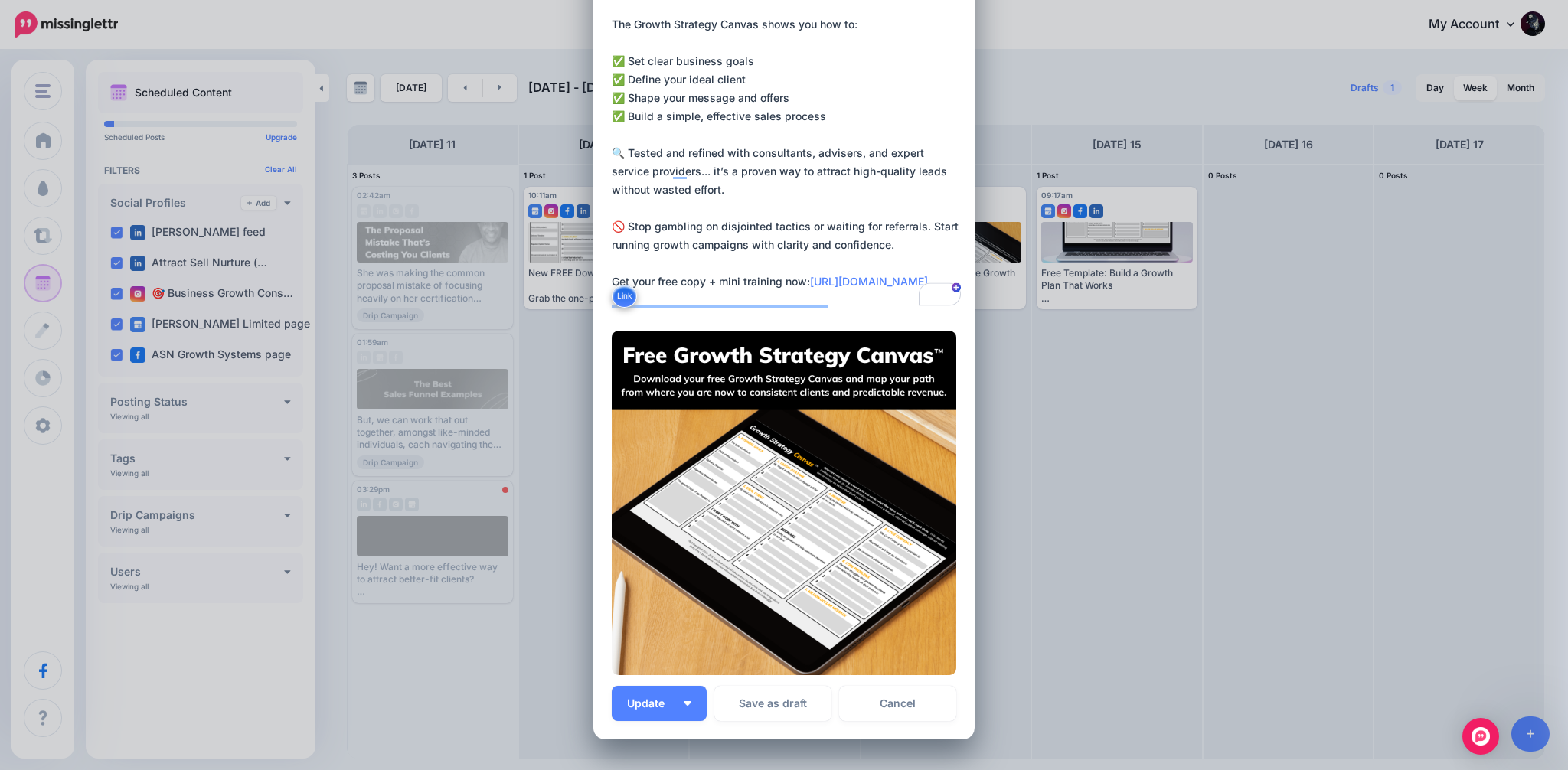
scroll to position [272, 0]
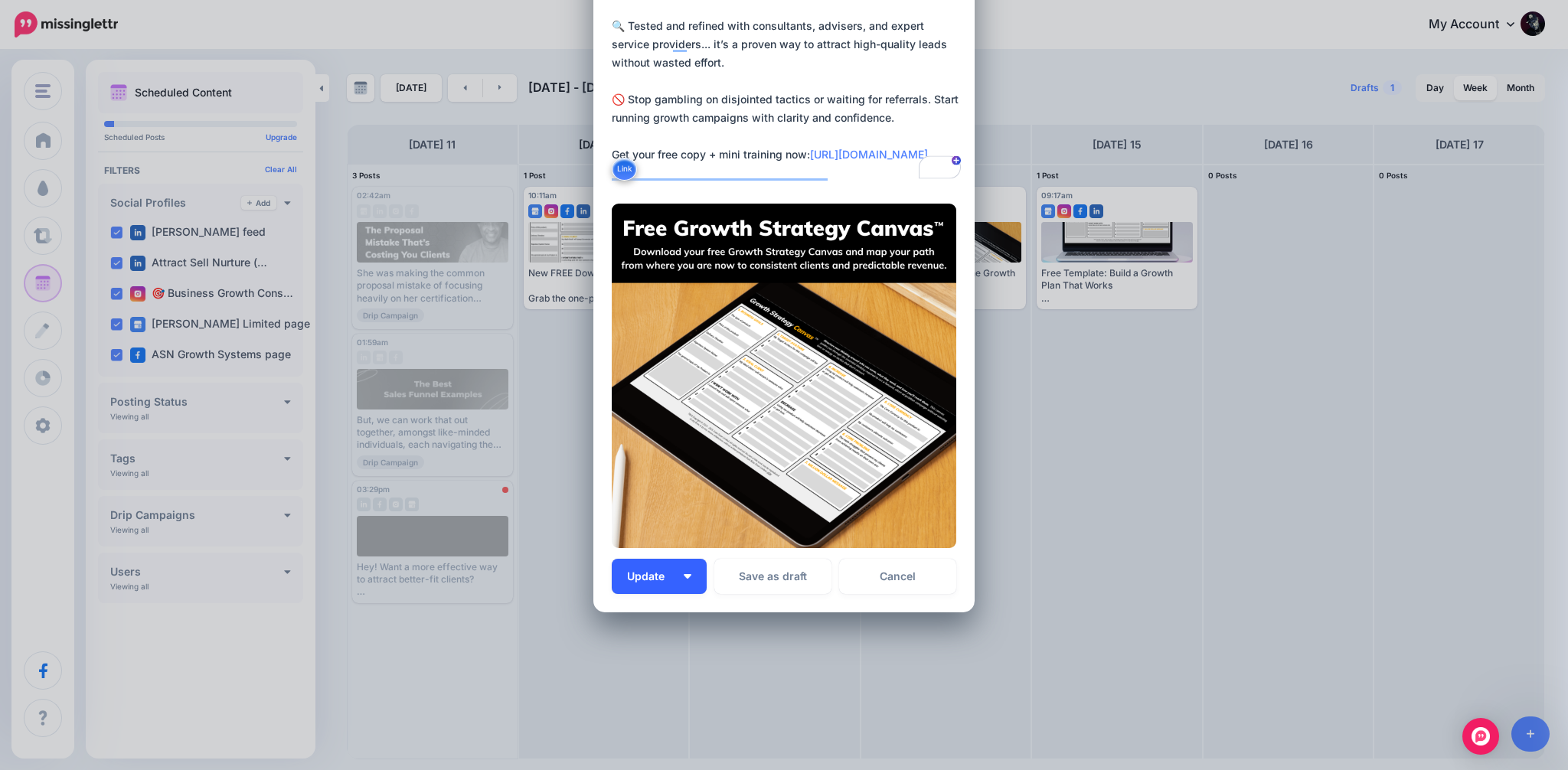
type textarea "**********"
click at [687, 575] on img "button" at bounding box center [688, 576] width 8 height 5
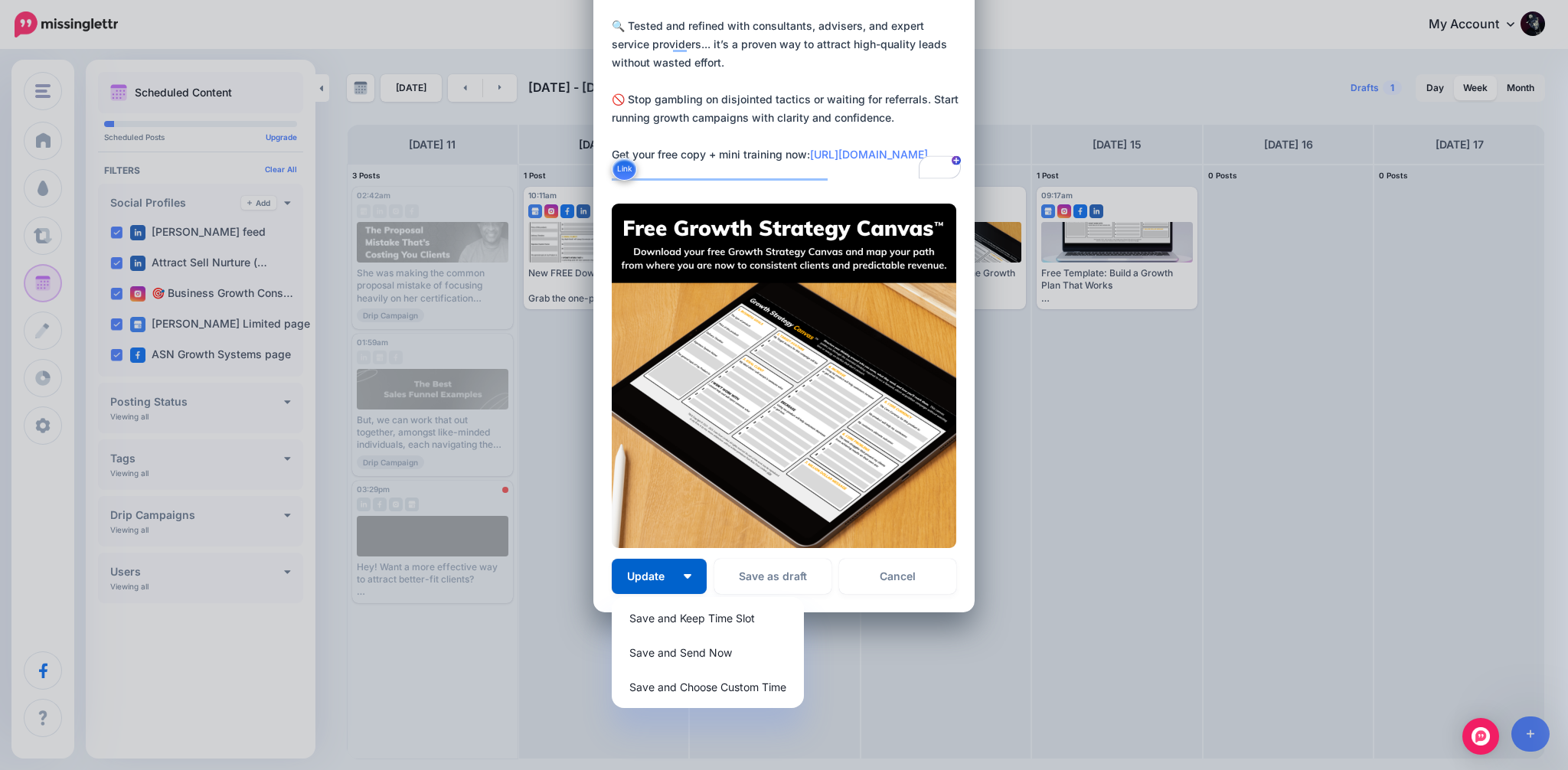
drag, startPoint x: 842, startPoint y: 170, endPoint x: 601, endPoint y: 178, distance: 241.1
click at [601, 178] on div "Loading Sending: Multiple Times All Unedited Profiles" at bounding box center [784, 180] width 381 height 864
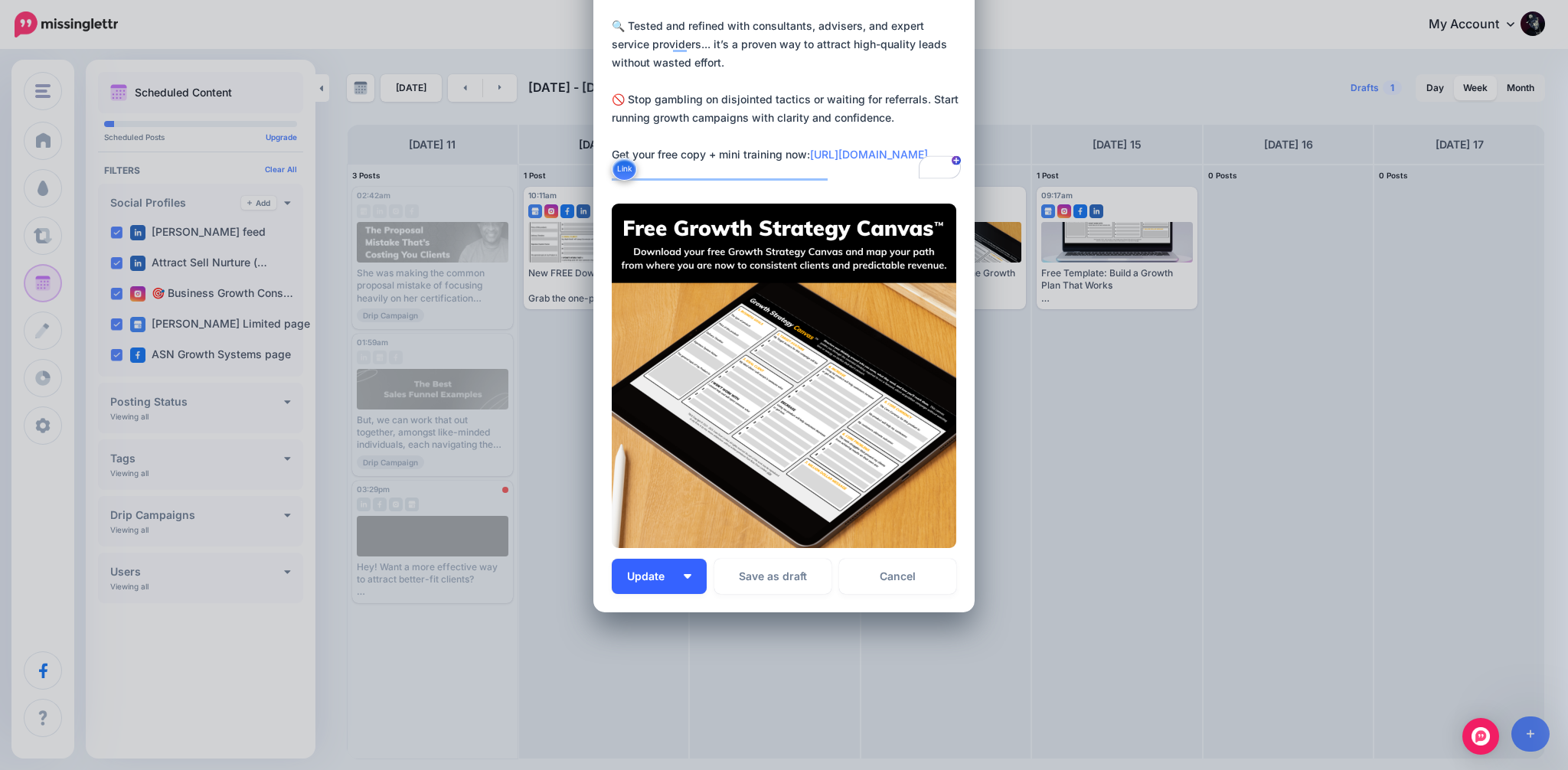
click at [691, 579] on button "Update" at bounding box center [659, 576] width 95 height 35
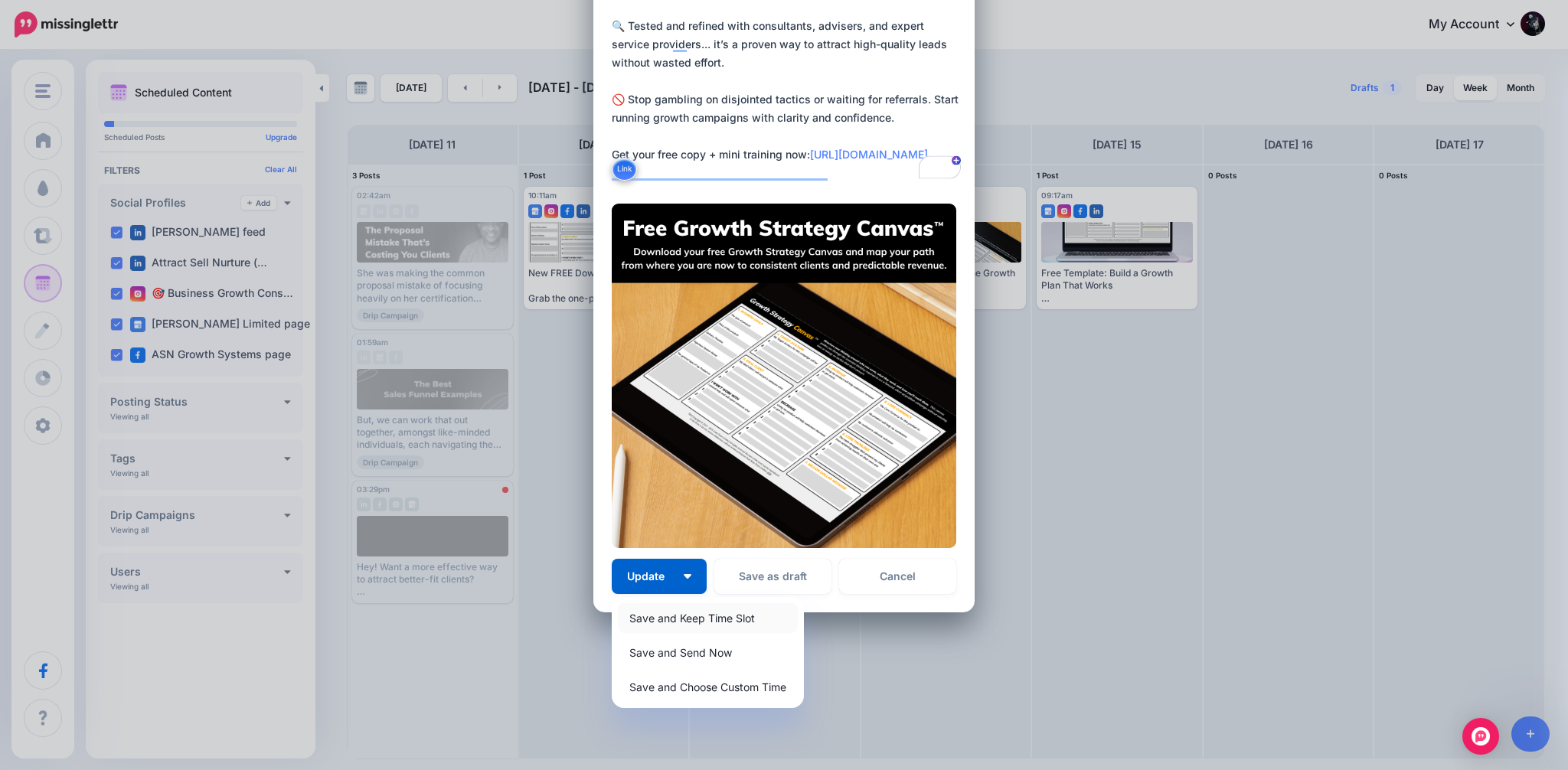
click at [707, 623] on link "Save and Keep Time Slot" at bounding box center [708, 617] width 180 height 30
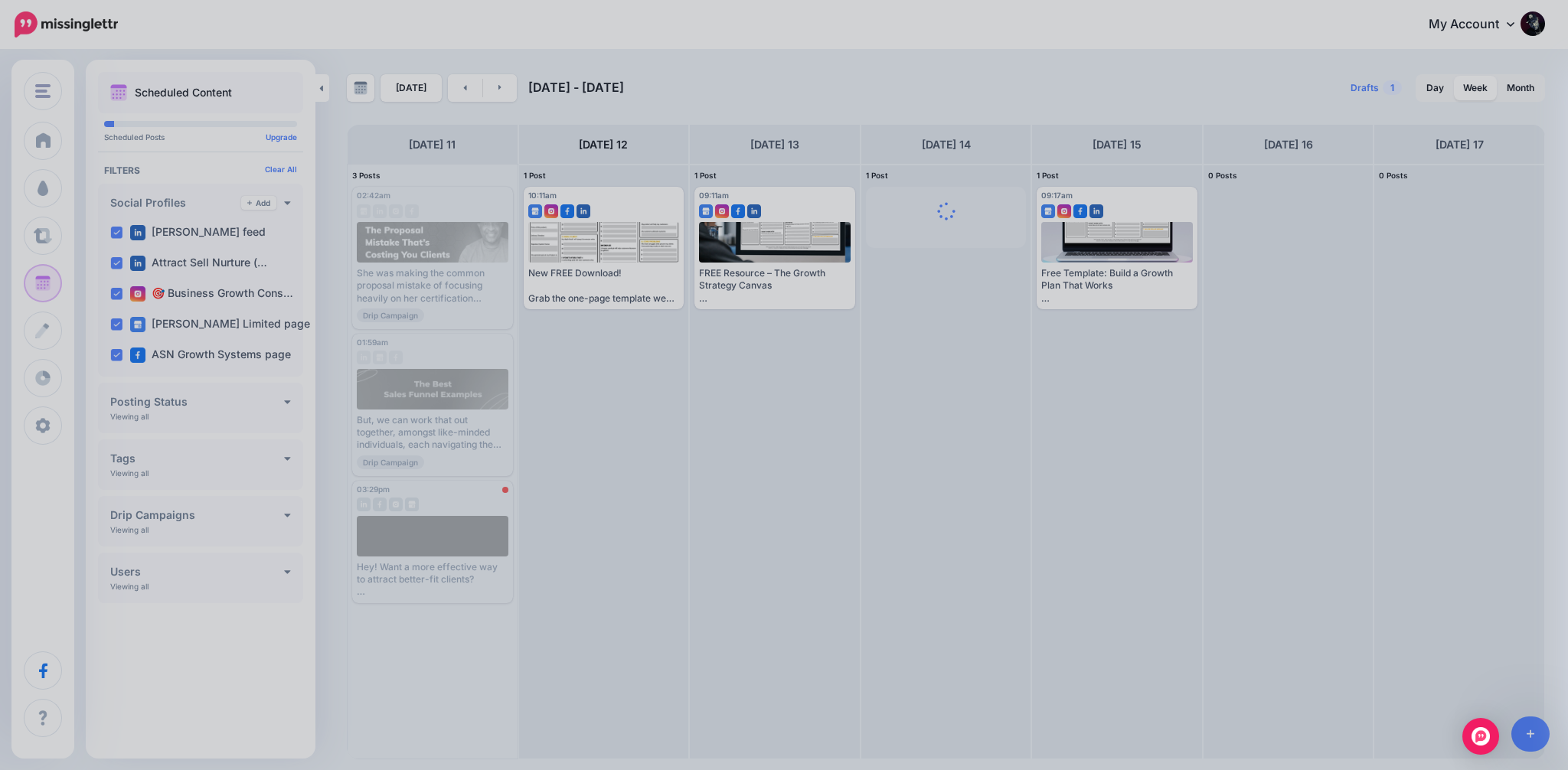
scroll to position [0, 0]
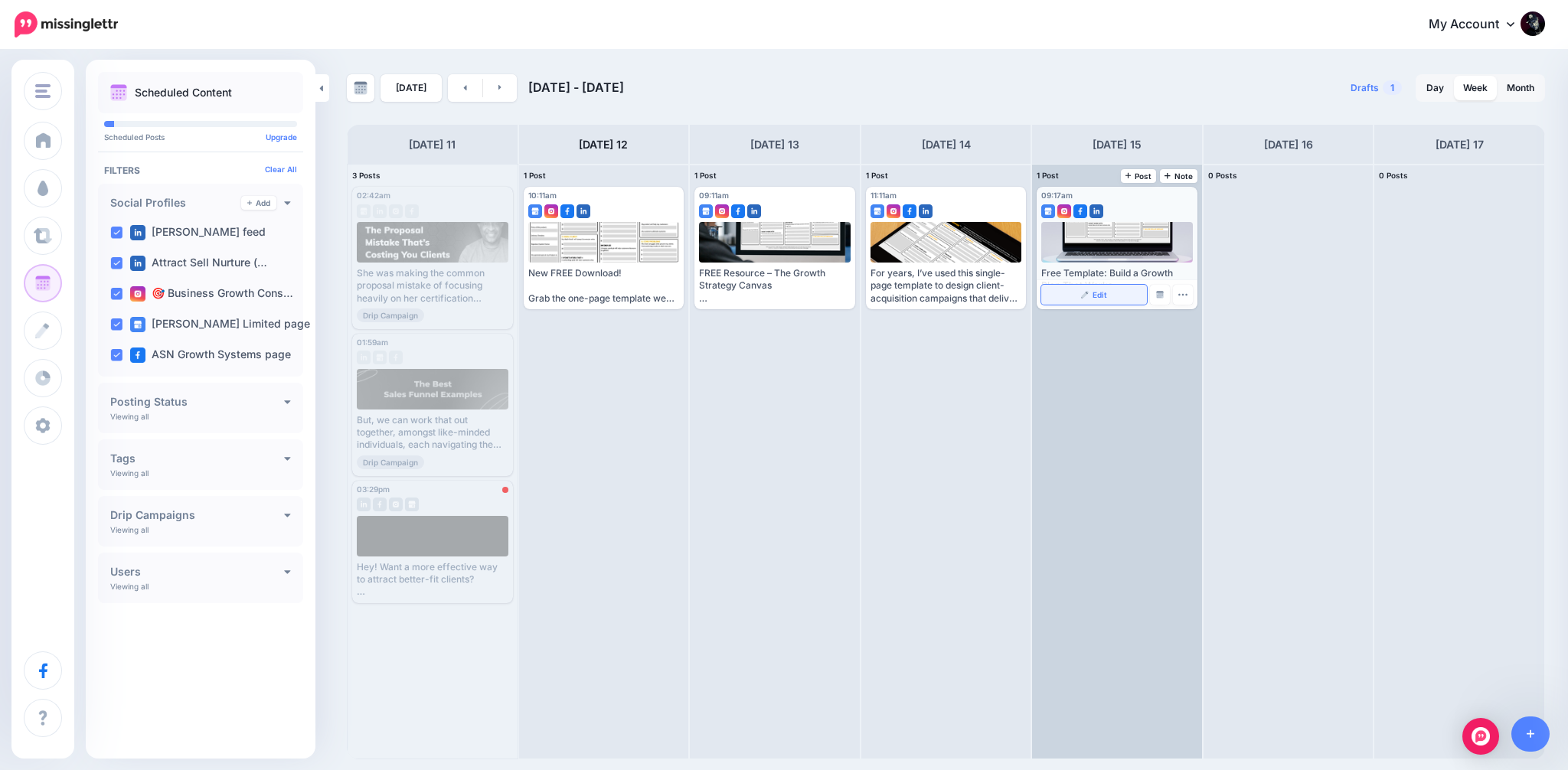
click at [1089, 297] on img at bounding box center [1085, 295] width 8 height 8
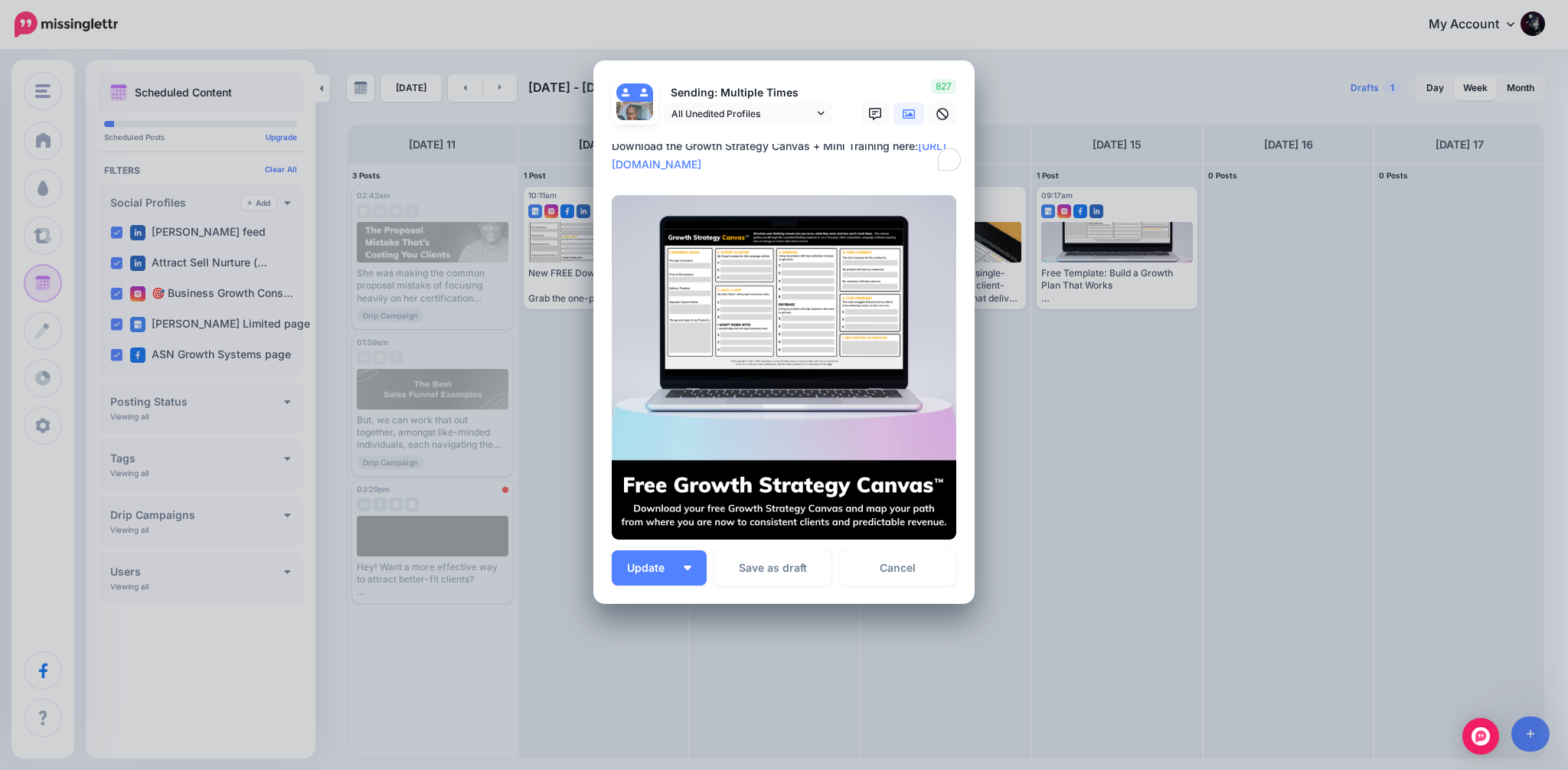
scroll to position [393, 0]
drag, startPoint x: 816, startPoint y: 163, endPoint x: 585, endPoint y: 166, distance: 231.0
click at [584, 166] on div "Edit Post Loading Sending: Multiple Times [PERSON_NAME] feed" at bounding box center [784, 385] width 1568 height 770
paste textarea "To enrich screen reader interactions, please activate Accessibility in Grammarl…"
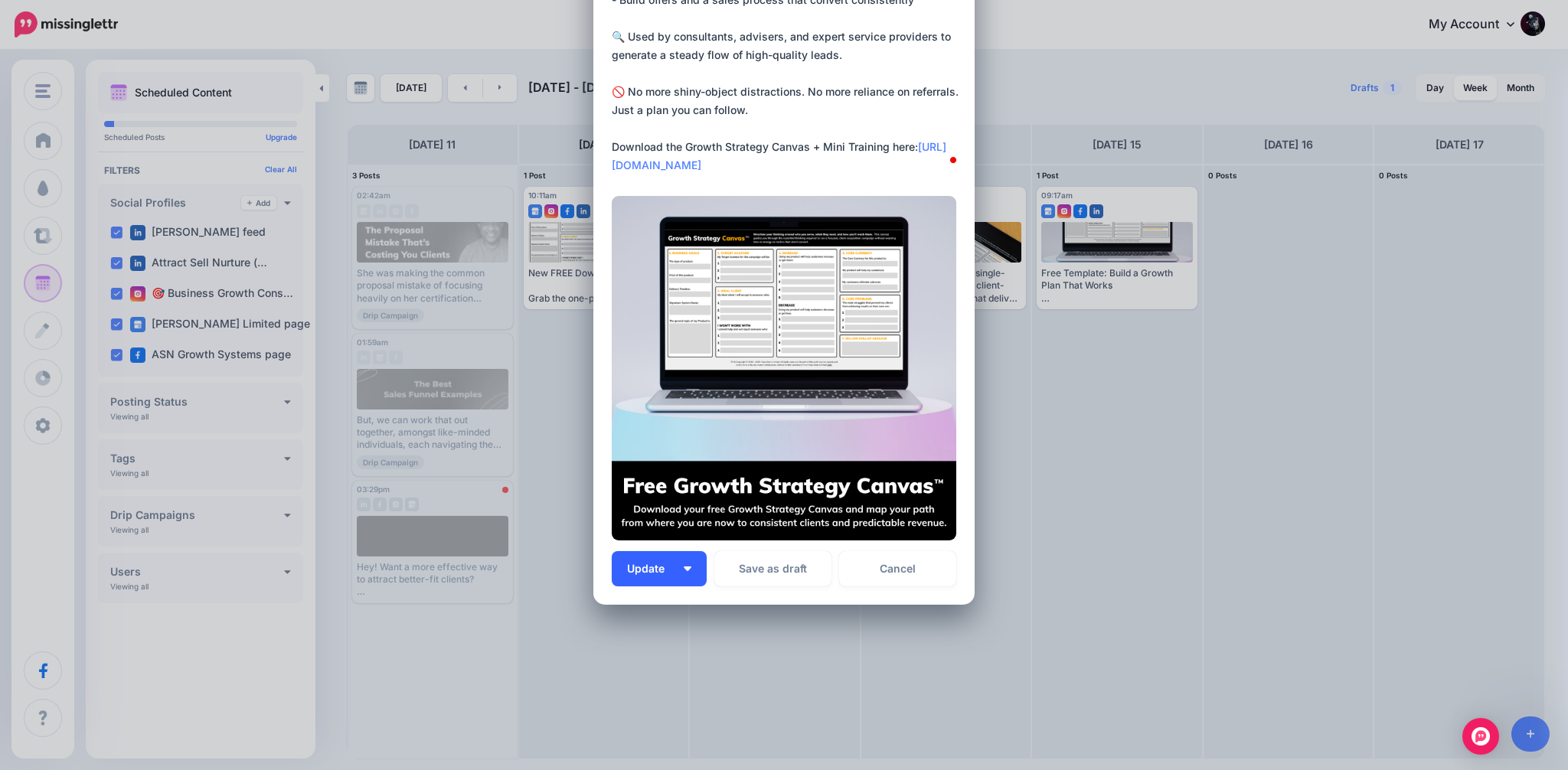
type textarea "**********"
click at [685, 567] on img "button" at bounding box center [688, 569] width 8 height 5
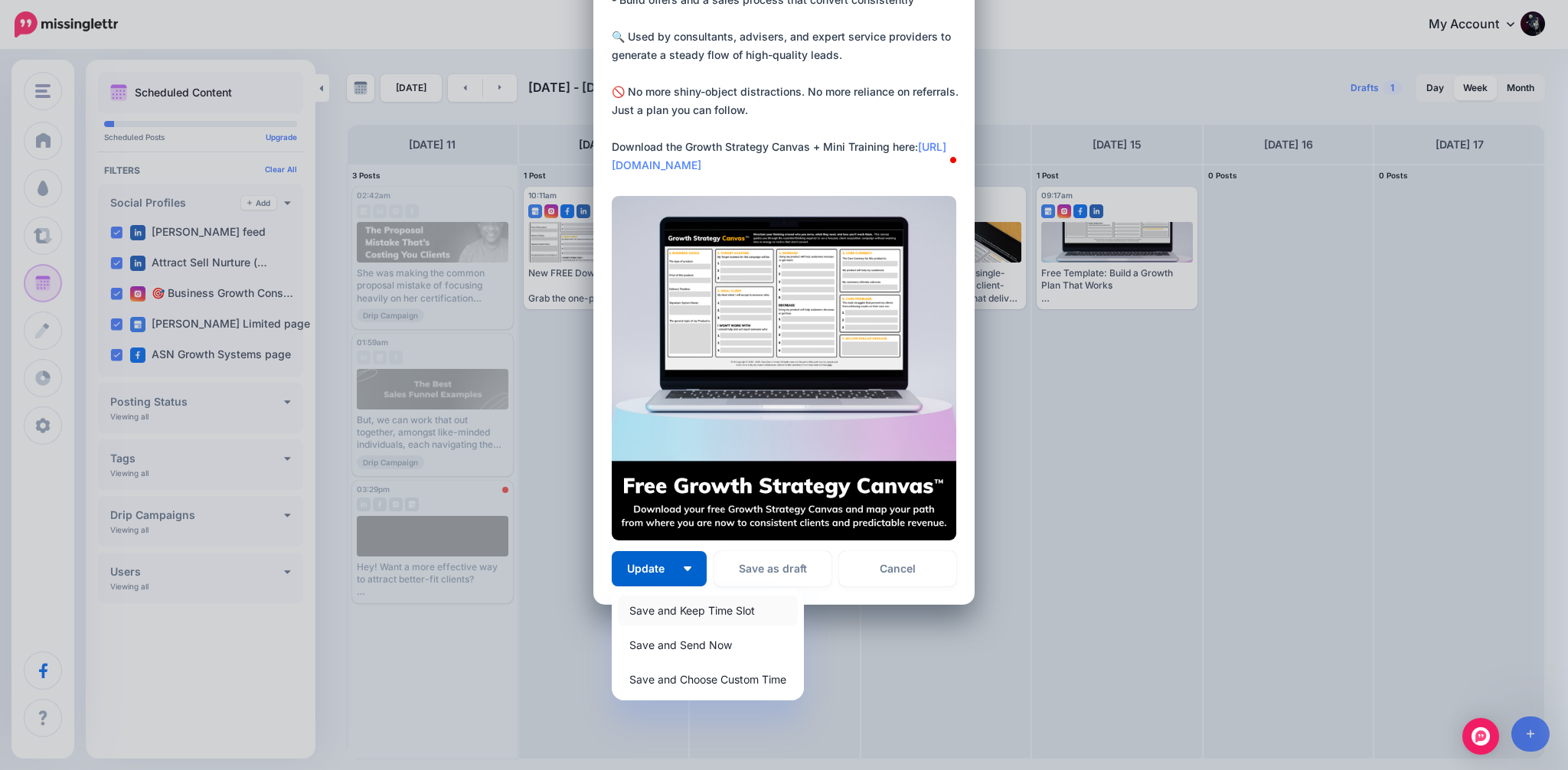
click at [708, 615] on link "Save and Keep Time Slot" at bounding box center [708, 610] width 180 height 30
